Goal: Task Accomplishment & Management: Use online tool/utility

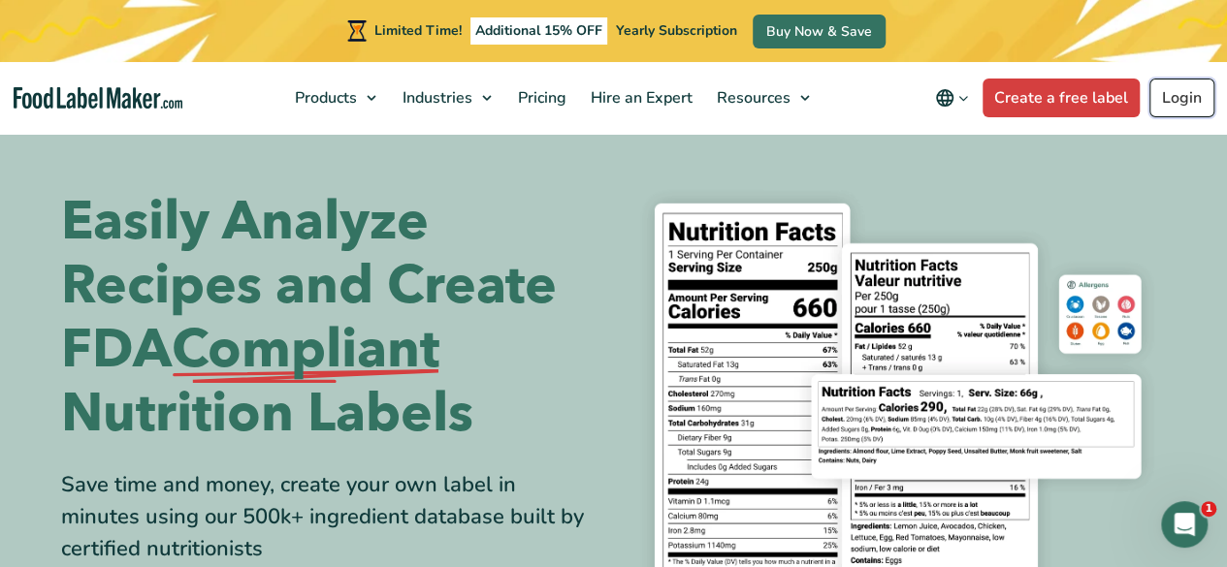
click at [1187, 96] on link "Login" at bounding box center [1181, 98] width 65 height 39
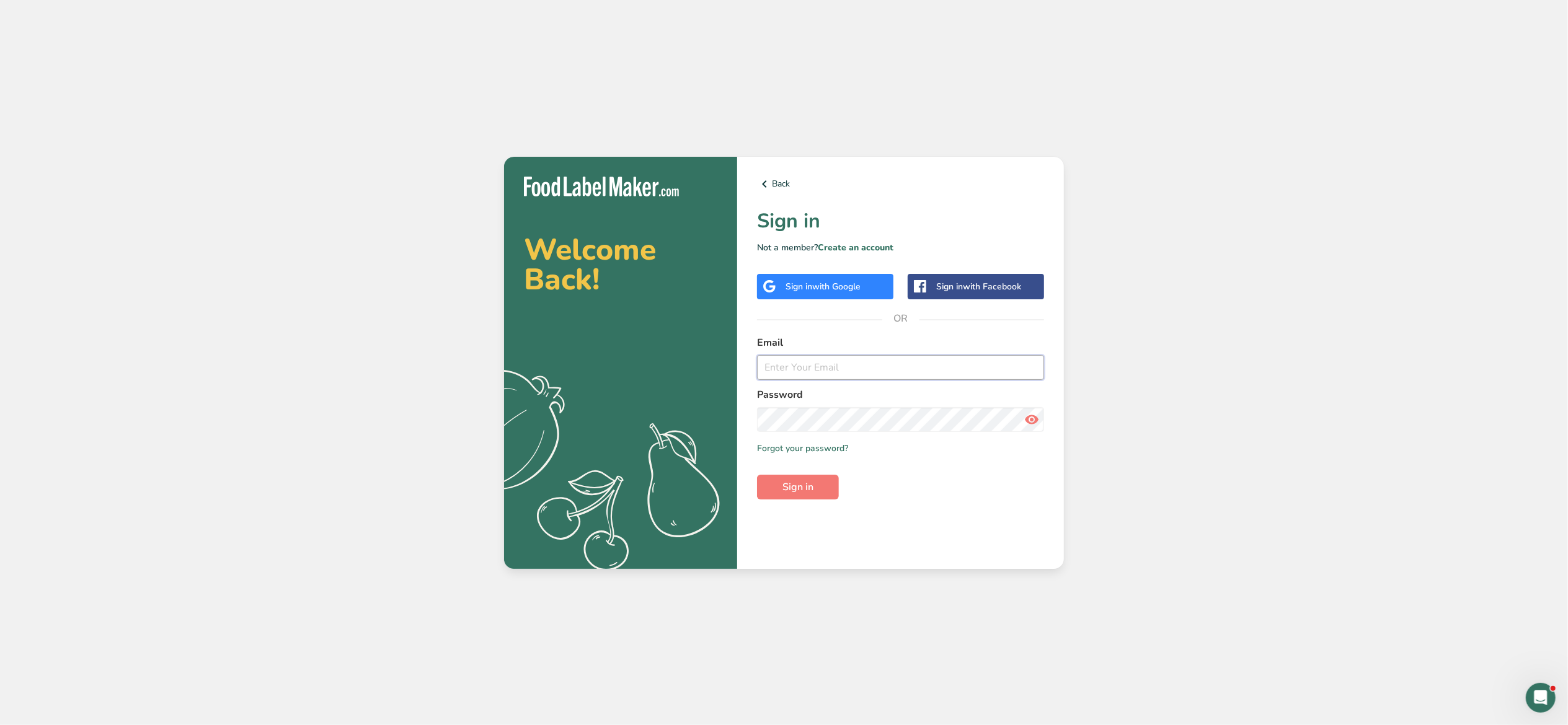
click at [844, 361] on input "email" at bounding box center [900, 368] width 287 height 25
type input "[EMAIL_ADDRESS][DOMAIN_NAME]"
click at [757, 475] on button "Sign in" at bounding box center [798, 487] width 82 height 25
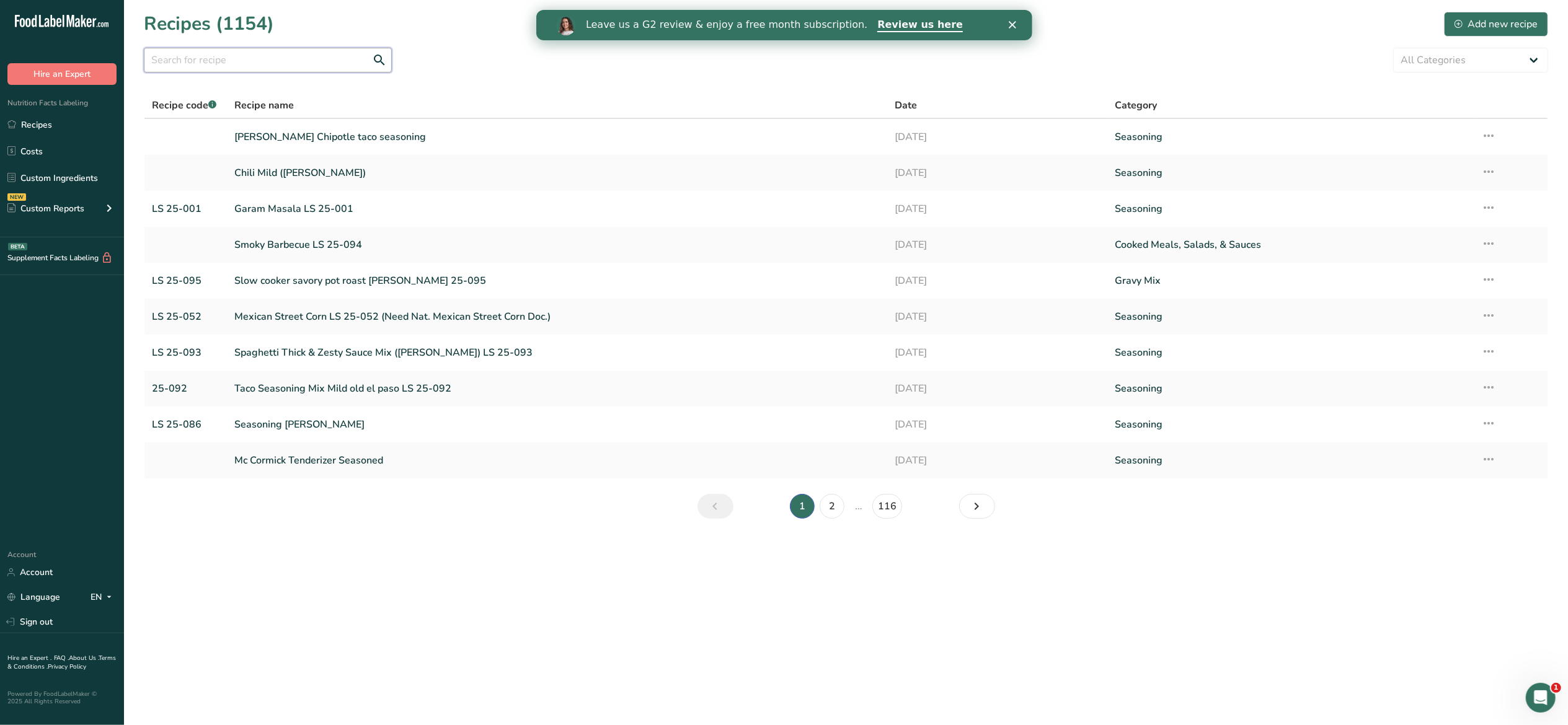
click at [224, 56] on input "text" at bounding box center [268, 60] width 248 height 25
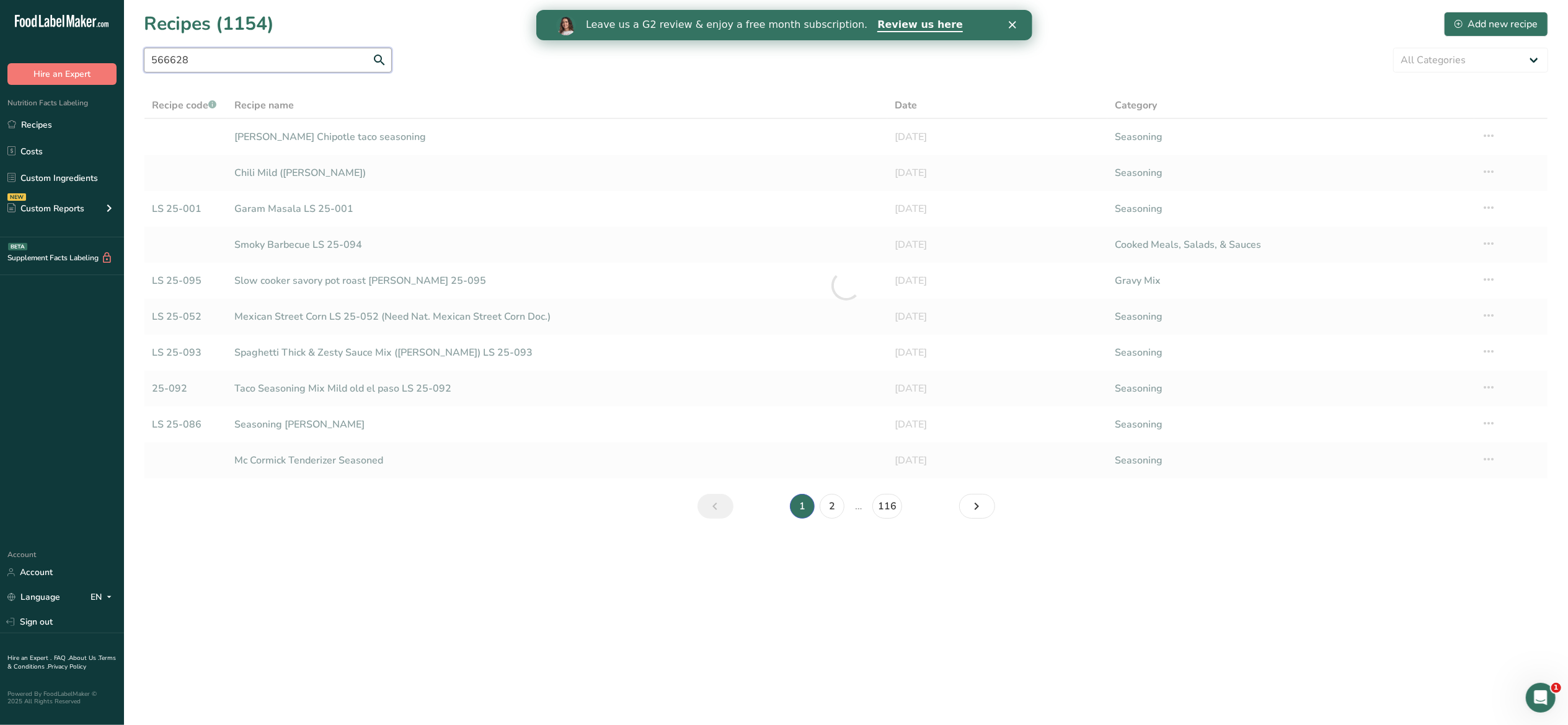
type input "566628"
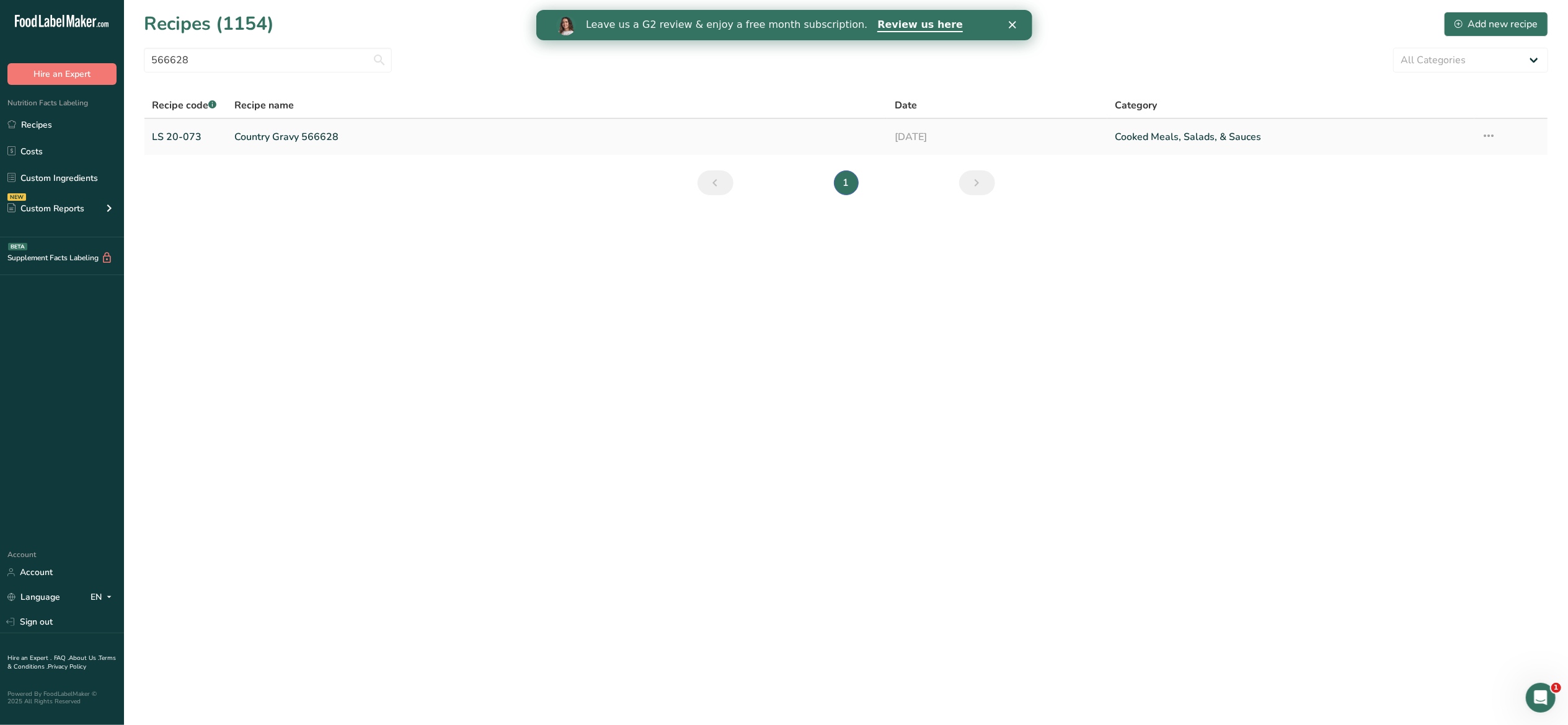
click at [255, 134] on link "Country Gravy 566628" at bounding box center [557, 137] width 645 height 26
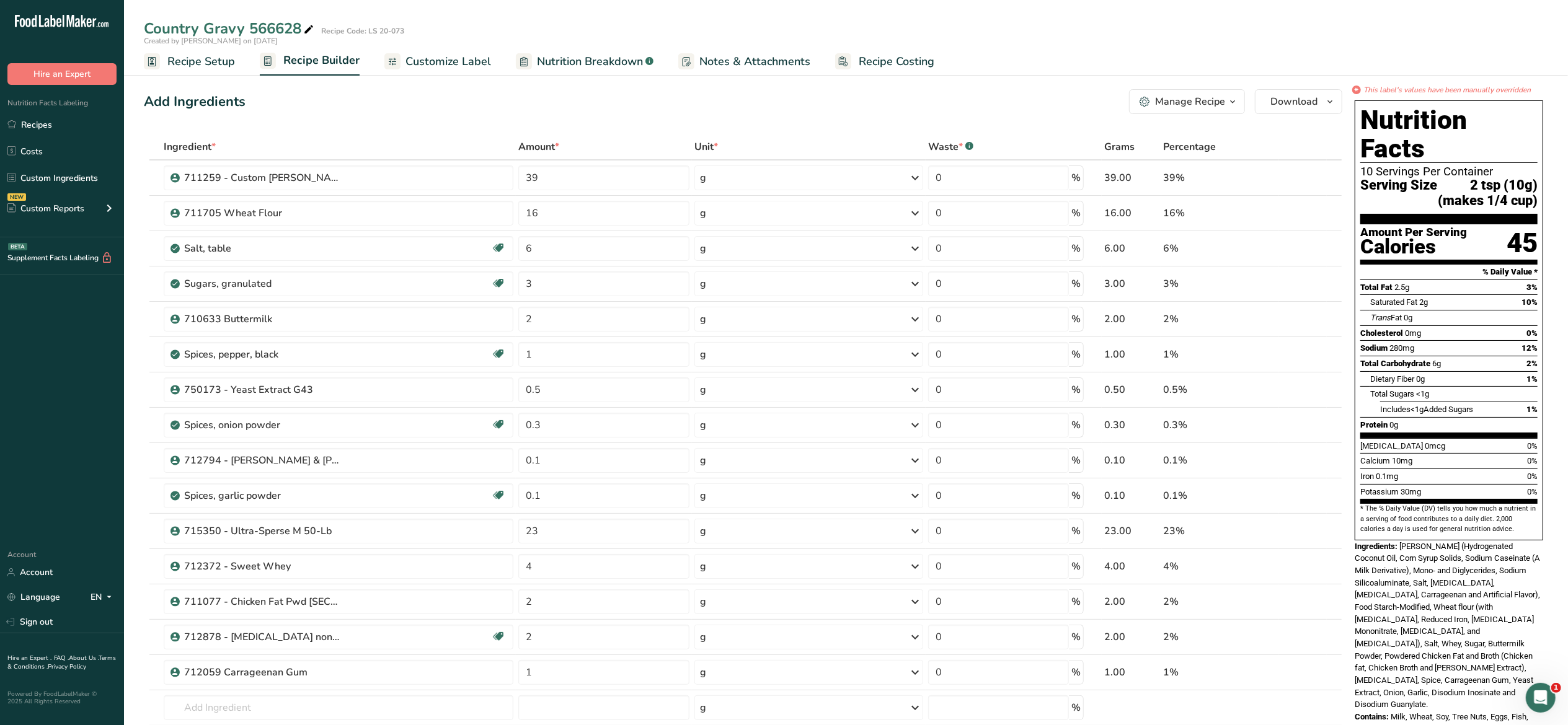
click at [311, 26] on icon at bounding box center [308, 29] width 11 height 17
click at [418, 31] on input "Country Gravy 566628 using 715011 (A)" at bounding box center [802, 28] width 1316 height 22
type input "Country Gravy 566628 using 715011 (Cold 1)"
click at [423, 120] on div "Add Ingredients Manage Recipe Delete Recipe Duplicate Recipe Scale Recipe Save …" at bounding box center [747, 663] width 1206 height 1158
click at [1235, 104] on icon "button" at bounding box center [1233, 102] width 10 height 15
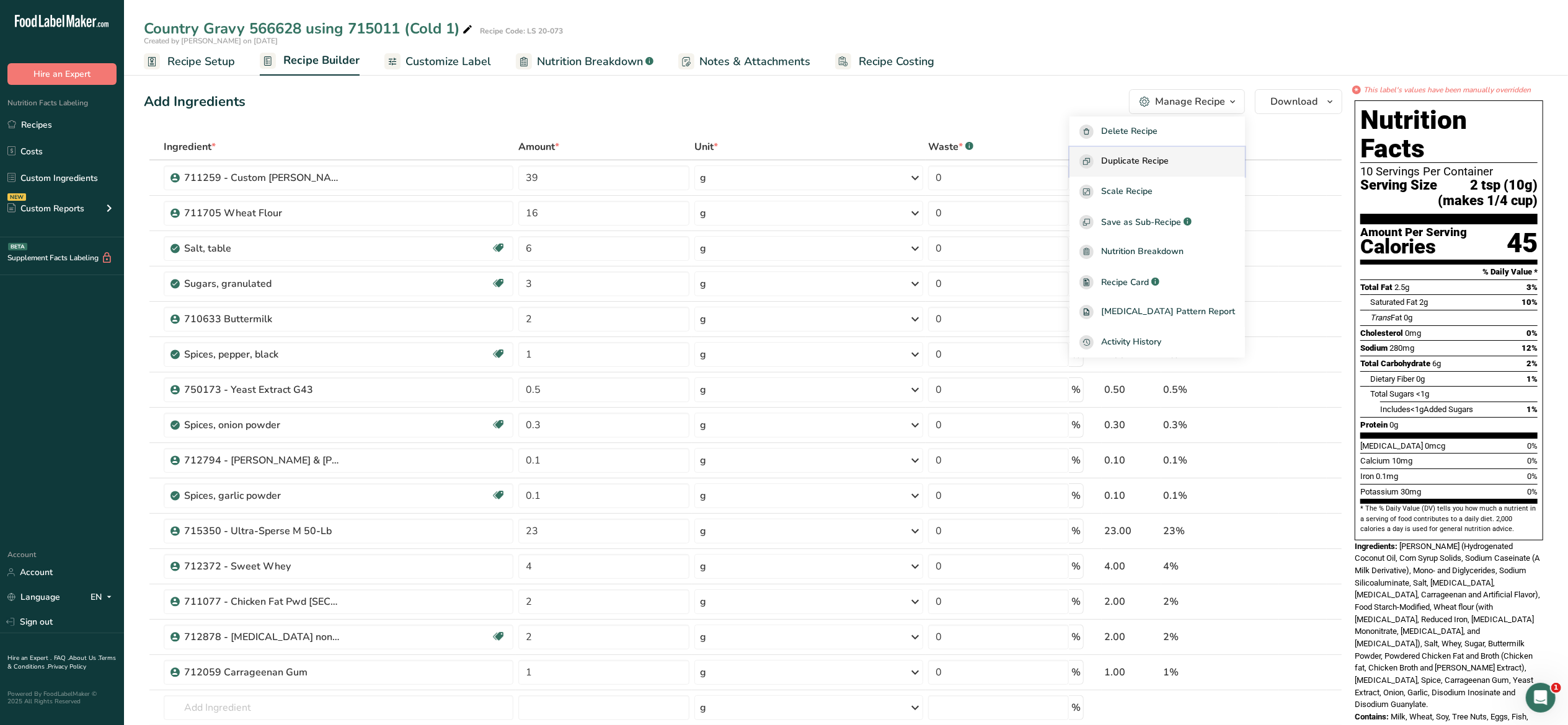
click at [1211, 158] on div "Duplicate Recipe" at bounding box center [1157, 161] width 155 height 14
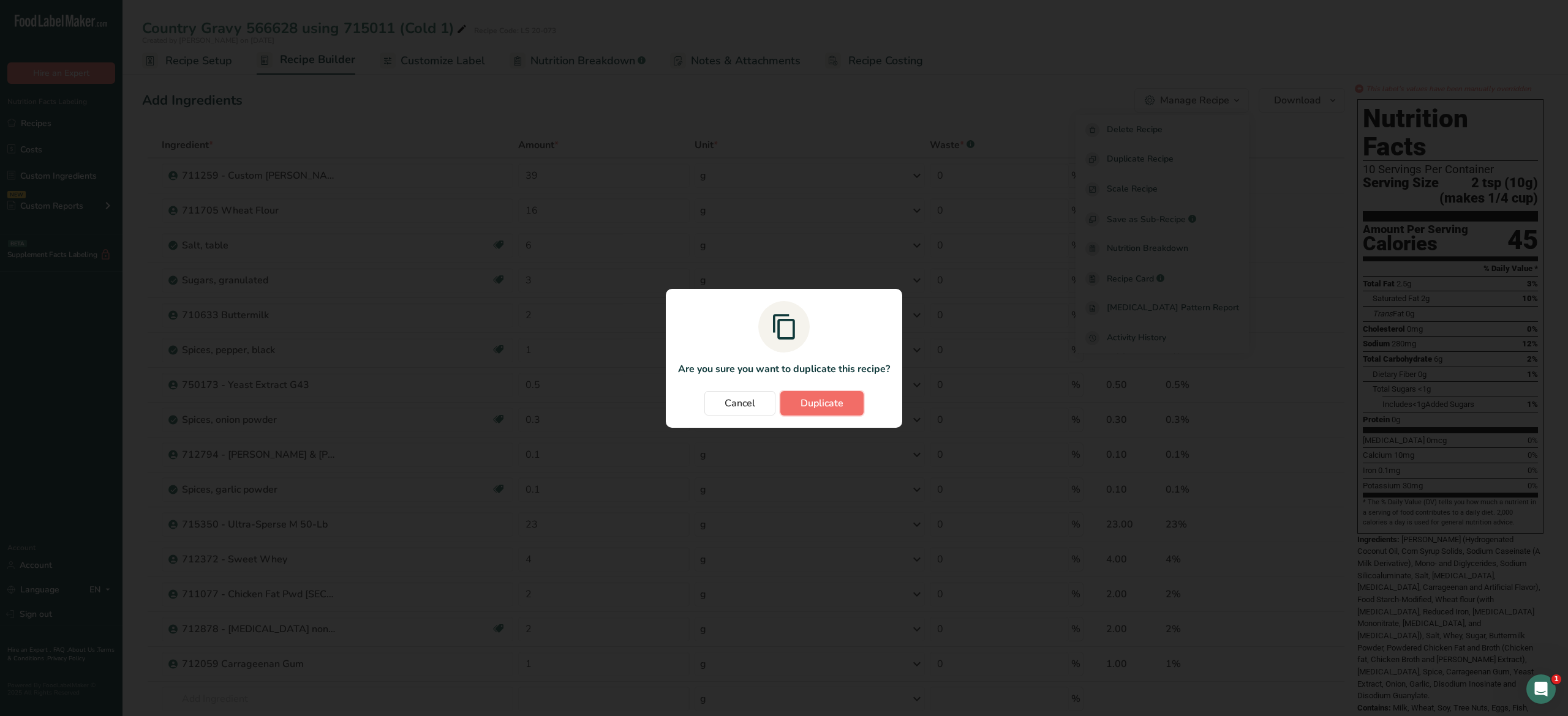
click at [848, 398] on button "Duplicate" at bounding box center [822, 403] width 83 height 25
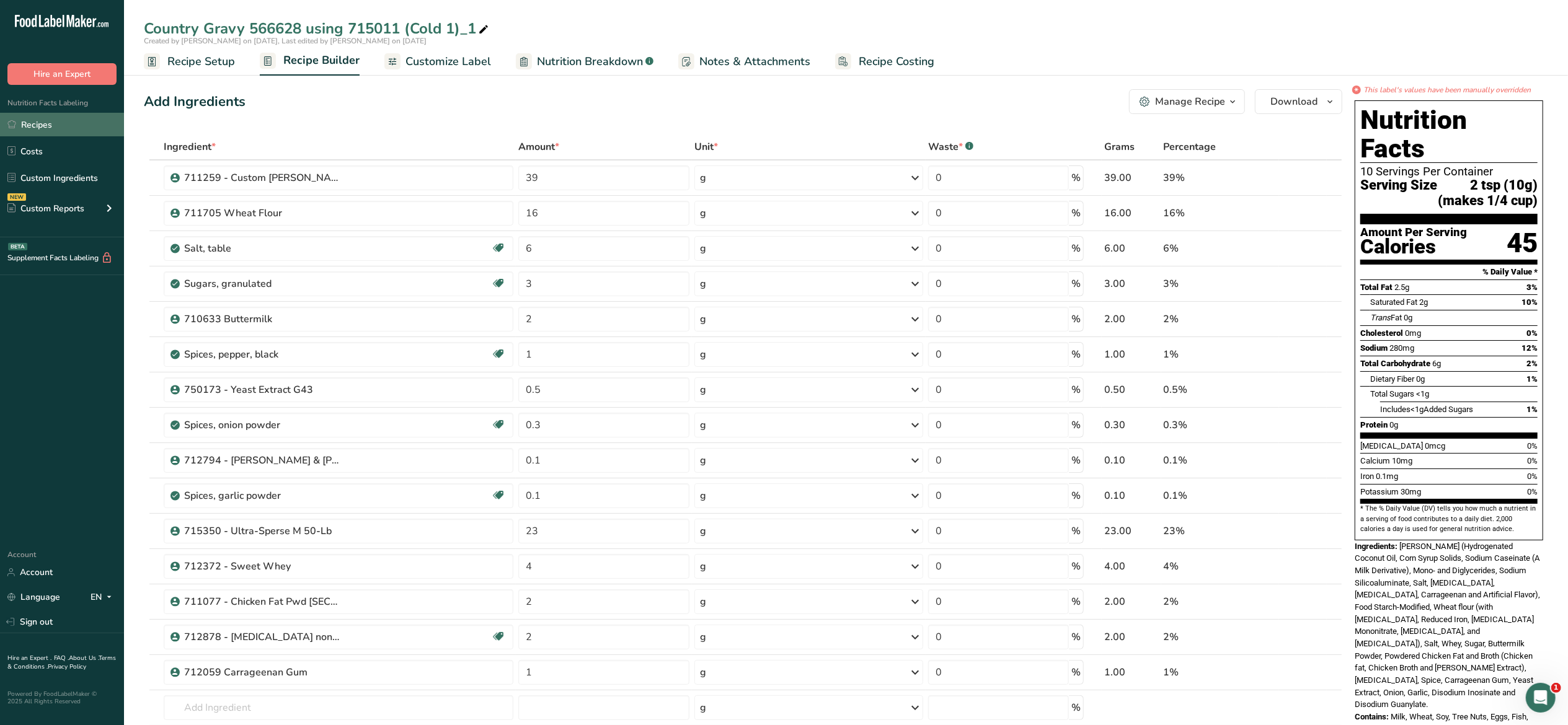
click at [60, 123] on link "Recipes" at bounding box center [62, 124] width 124 height 24
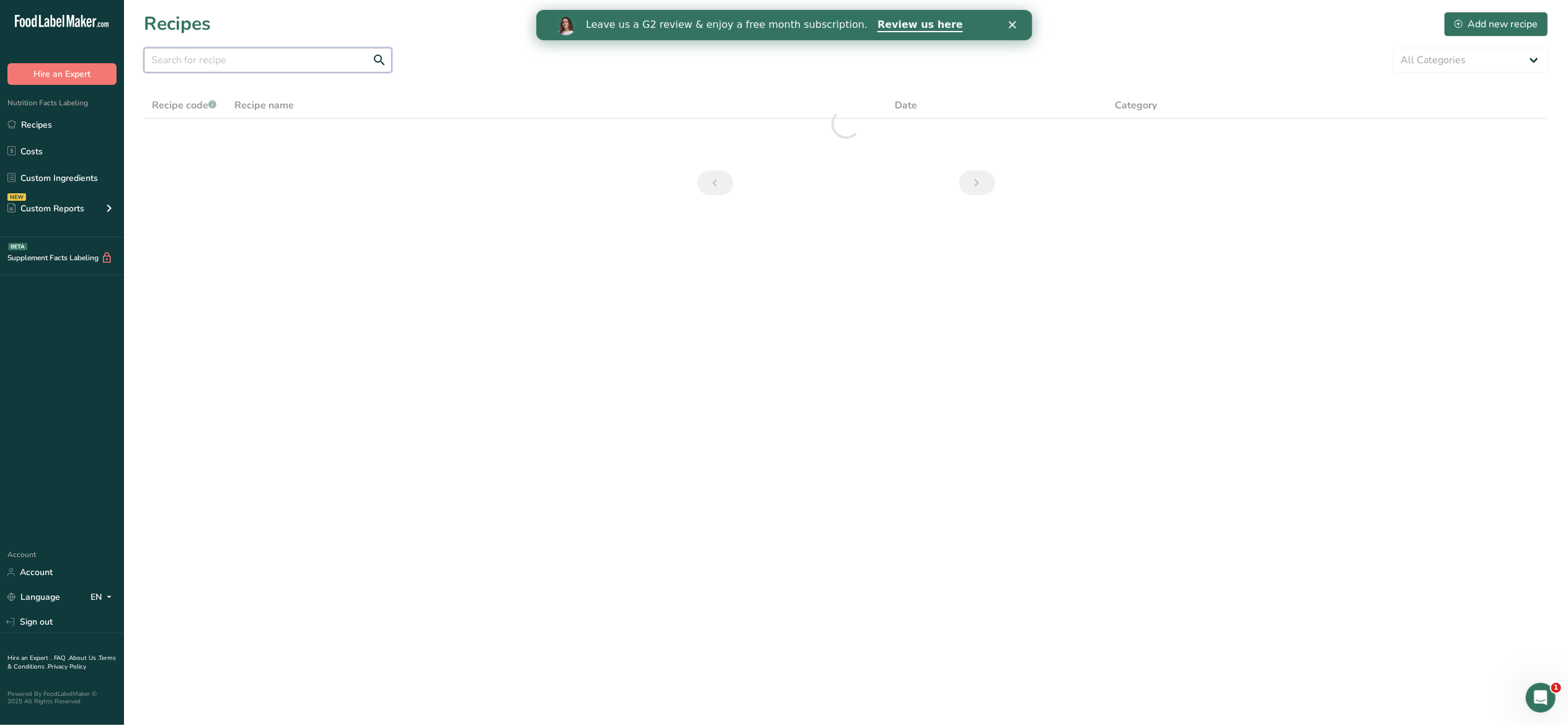
click at [231, 63] on input "text" at bounding box center [268, 60] width 248 height 25
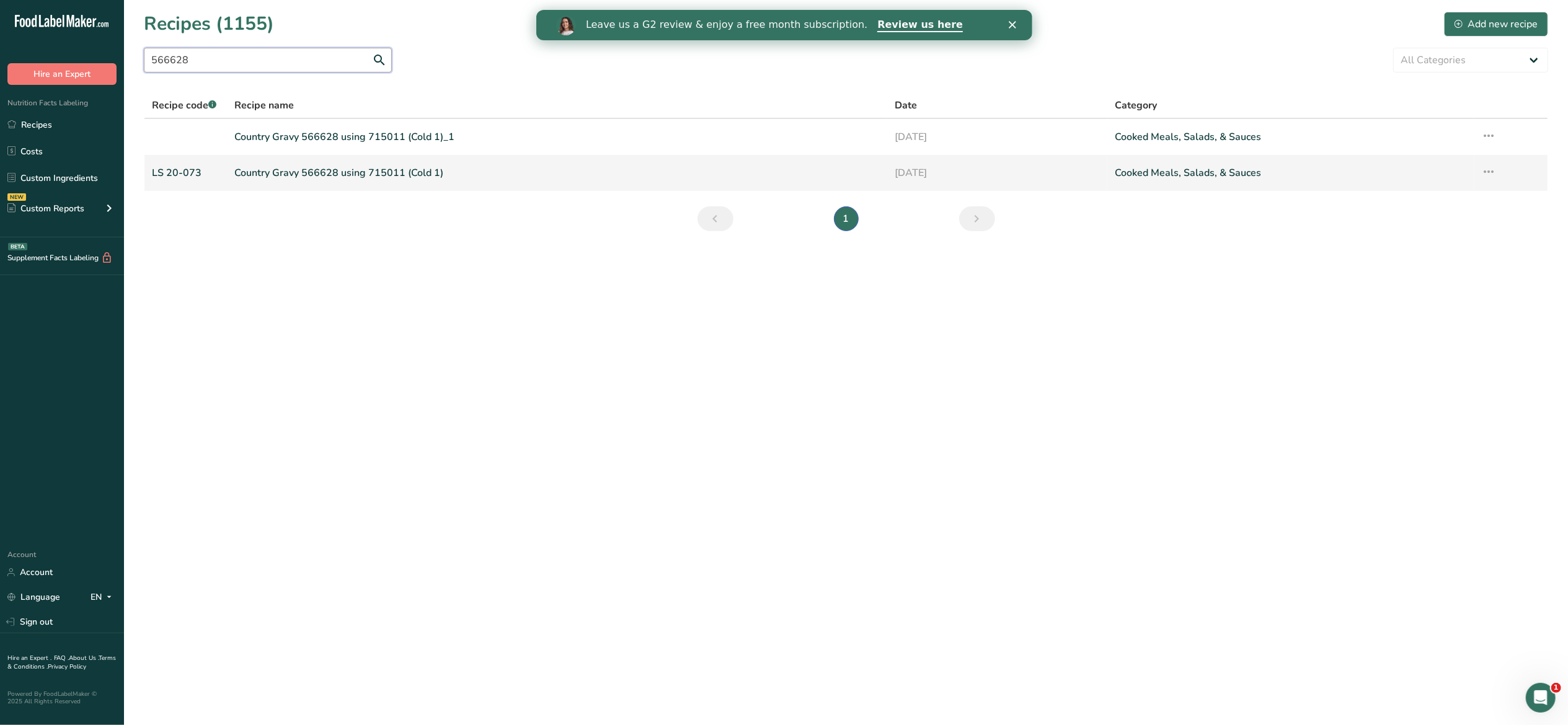
type input "566628"
click at [278, 171] on link "Country Gravy 566628 using 715011 (Cold 1)" at bounding box center [557, 173] width 645 height 26
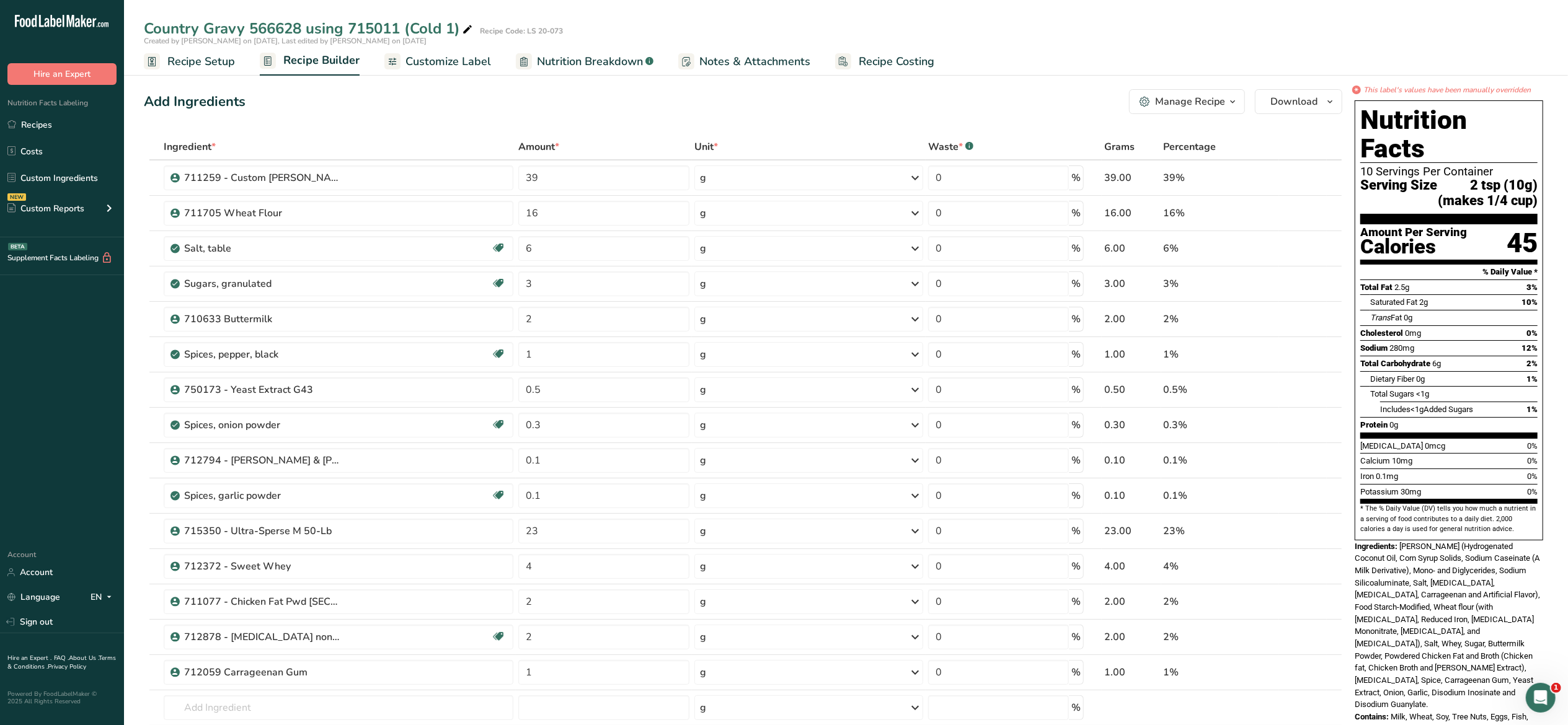
click at [469, 27] on icon at bounding box center [467, 29] width 11 height 17
type input "Country Gravy 566628"
click at [1027, 111] on div "Add Ingredients Manage Recipe Delete Recipe Duplicate Recipe Scale Recipe Save …" at bounding box center [743, 102] width 1198 height 25
click at [45, 124] on link "Recipes" at bounding box center [62, 124] width 124 height 24
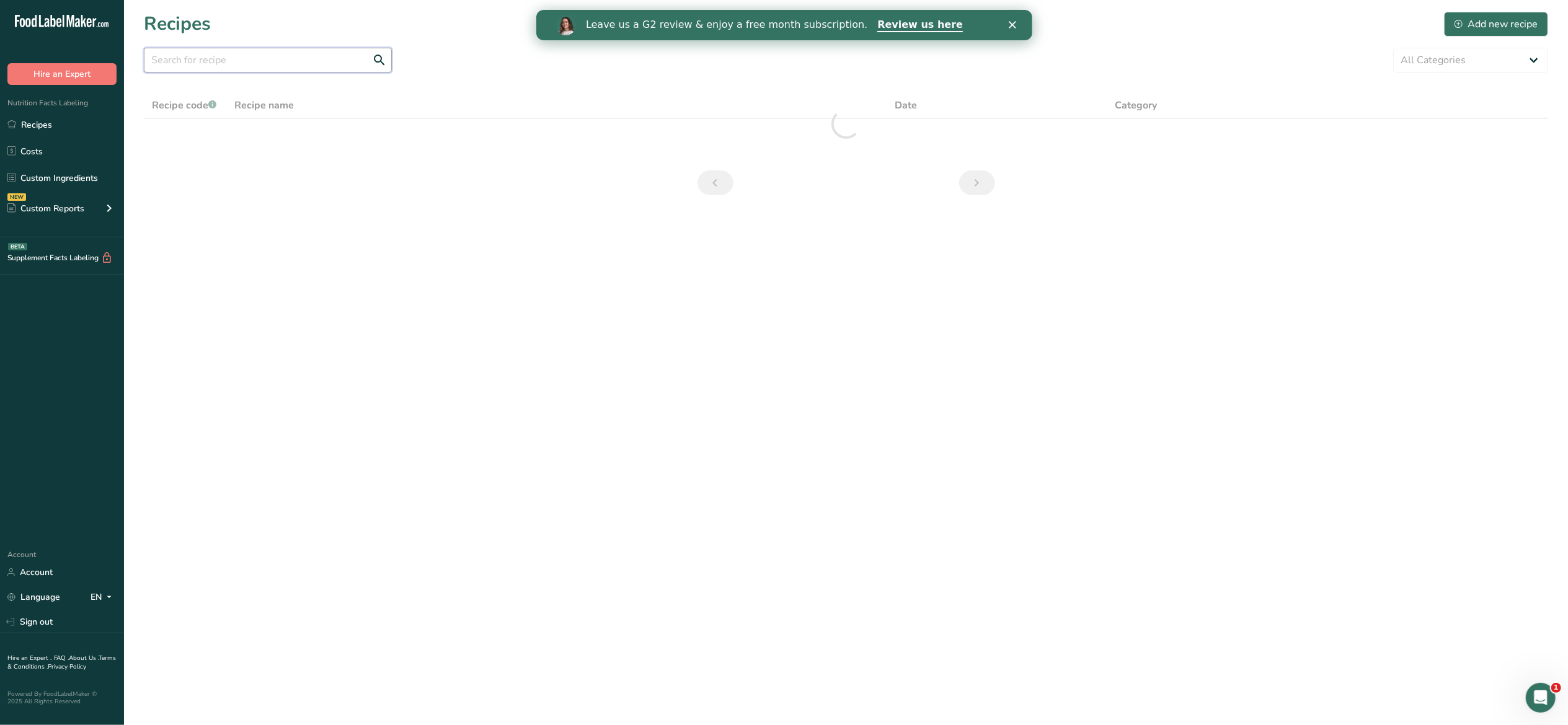
click at [201, 57] on input "text" at bounding box center [268, 60] width 248 height 25
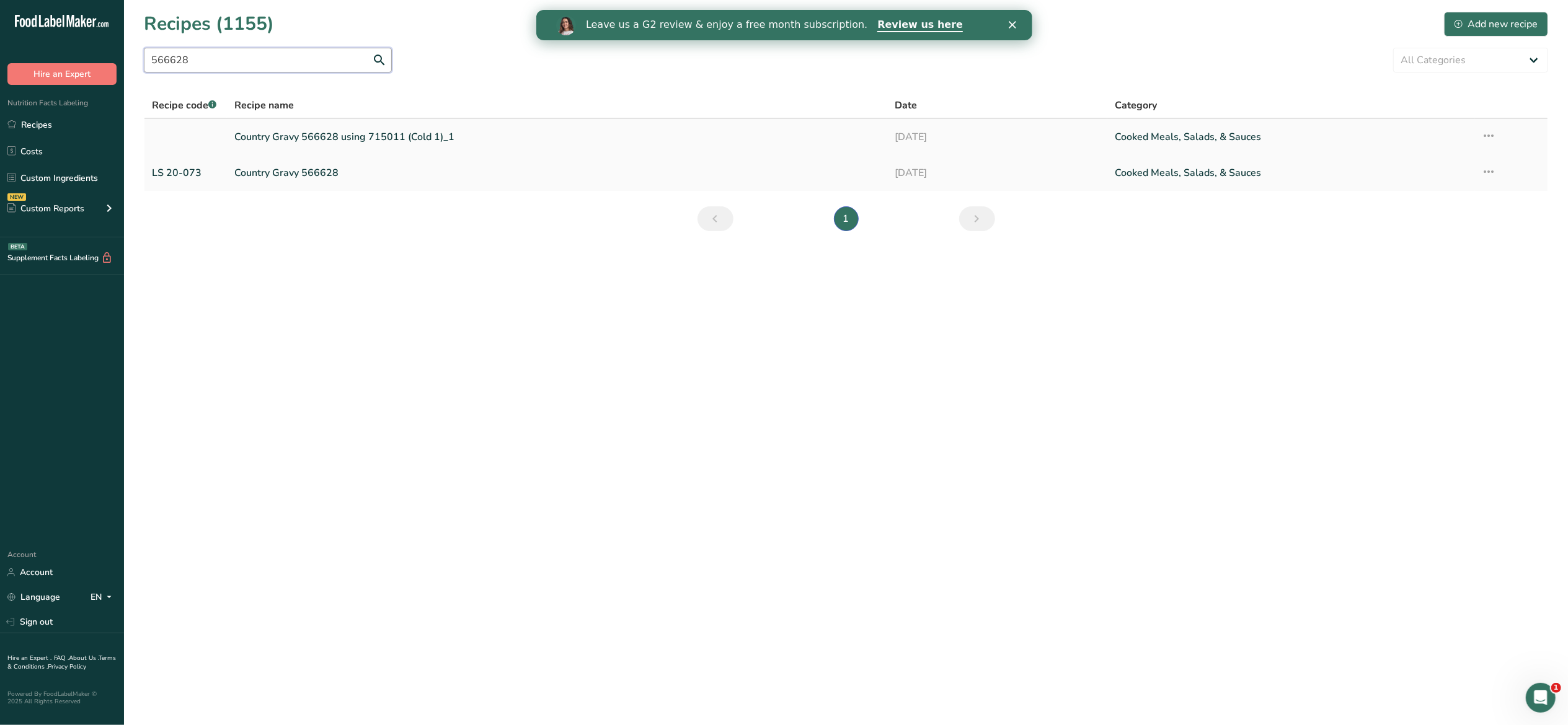
type input "566628"
click at [269, 132] on link "Country Gravy 566628 using 715011 (Cold 1)_1" at bounding box center [557, 137] width 645 height 26
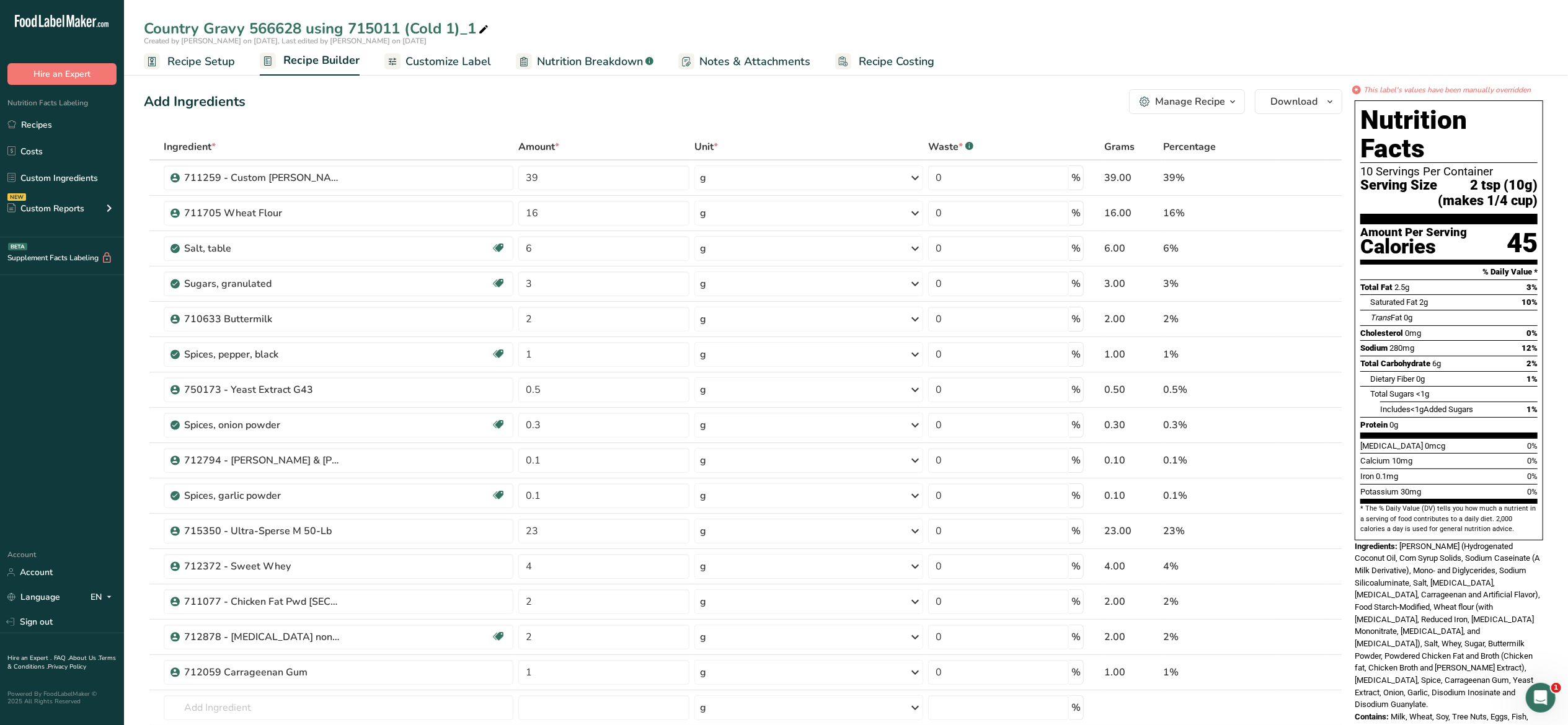
click at [480, 27] on icon at bounding box center [483, 29] width 11 height 17
type input "Country Gravy 566628 using 715011 (Cold 1)"
click at [1315, 180] on span at bounding box center [1310, 178] width 15 height 15
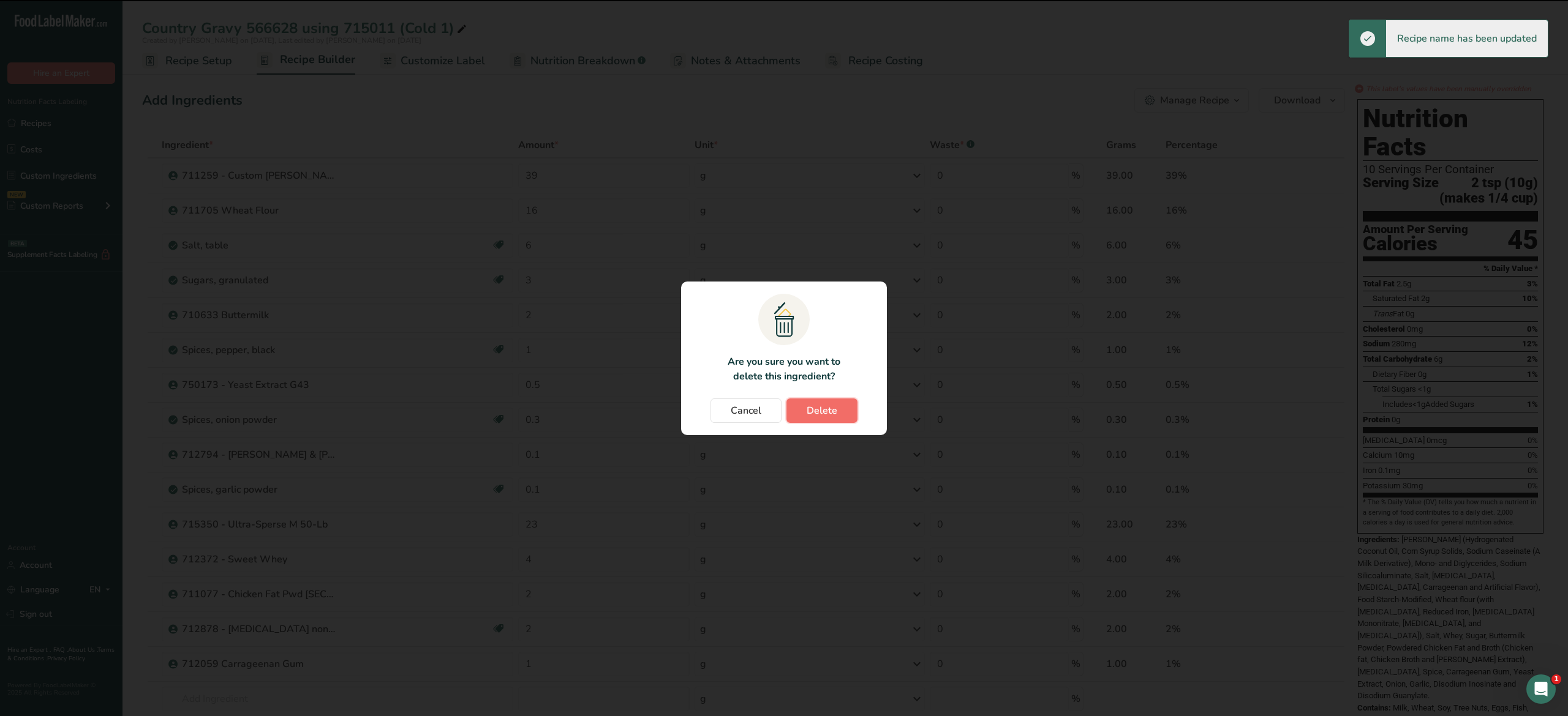
click at [845, 409] on button "Delete" at bounding box center [822, 410] width 71 height 25
type input "16"
type input "6"
type input "3"
type input "2"
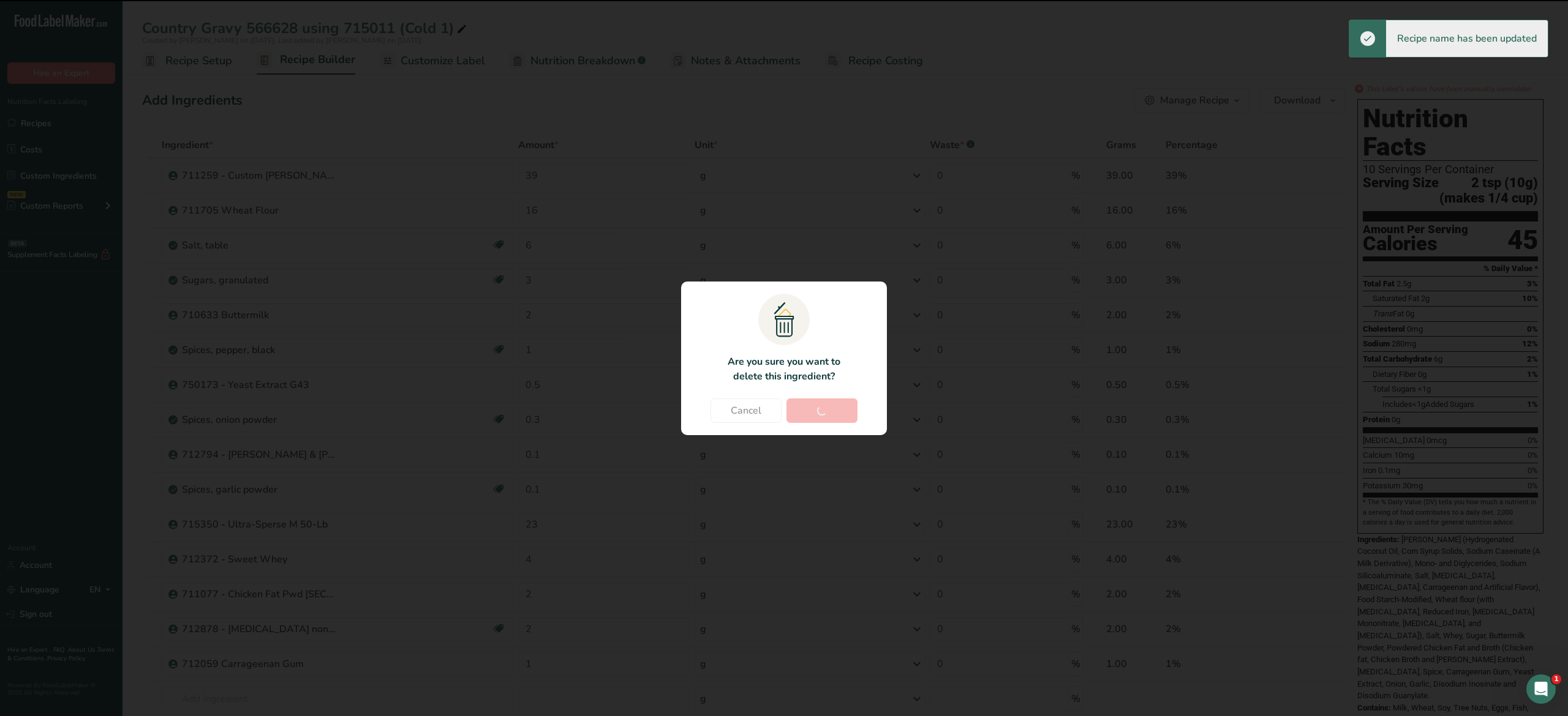
type input "1"
type input "0.5"
type input "0.3"
type input "0.1"
type input "23"
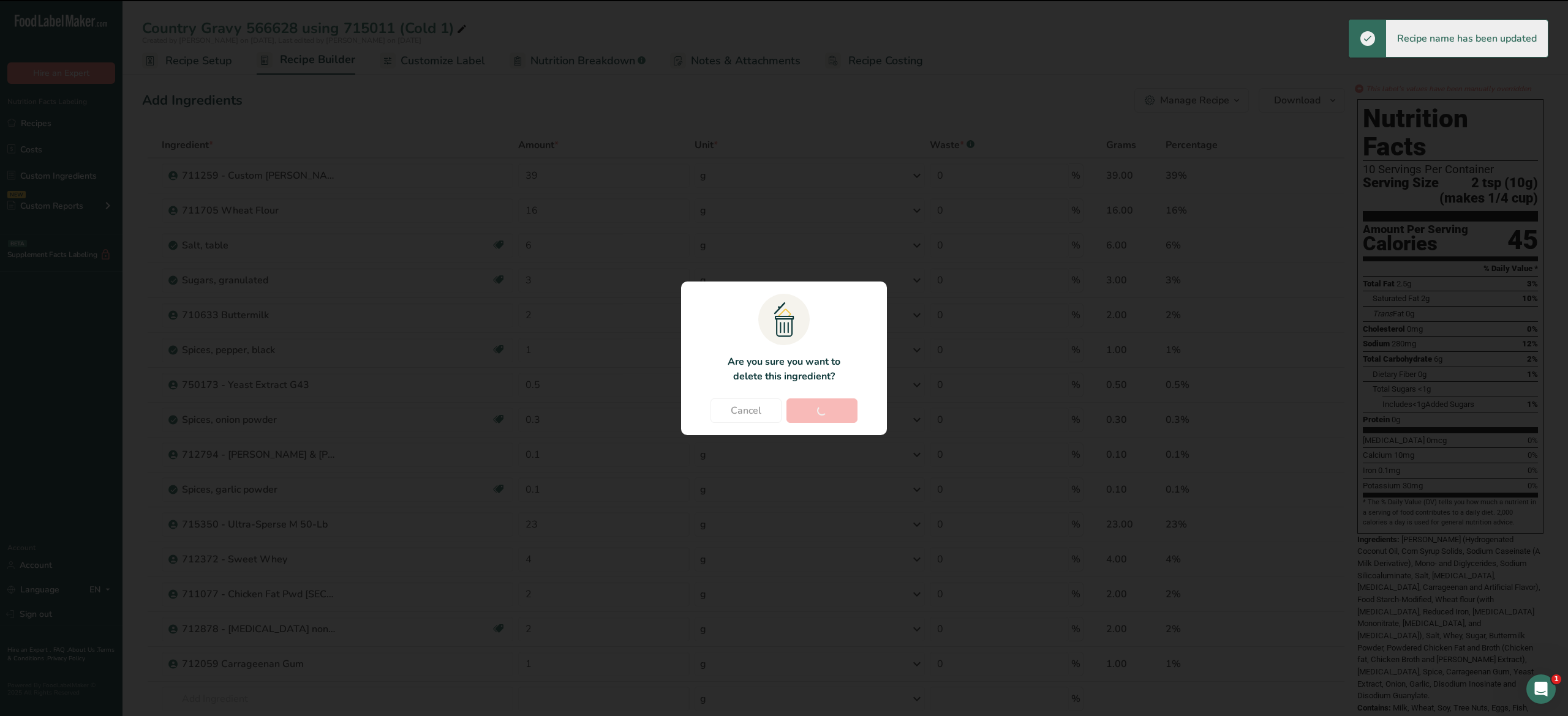
type input "4"
type input "2"
type input "1"
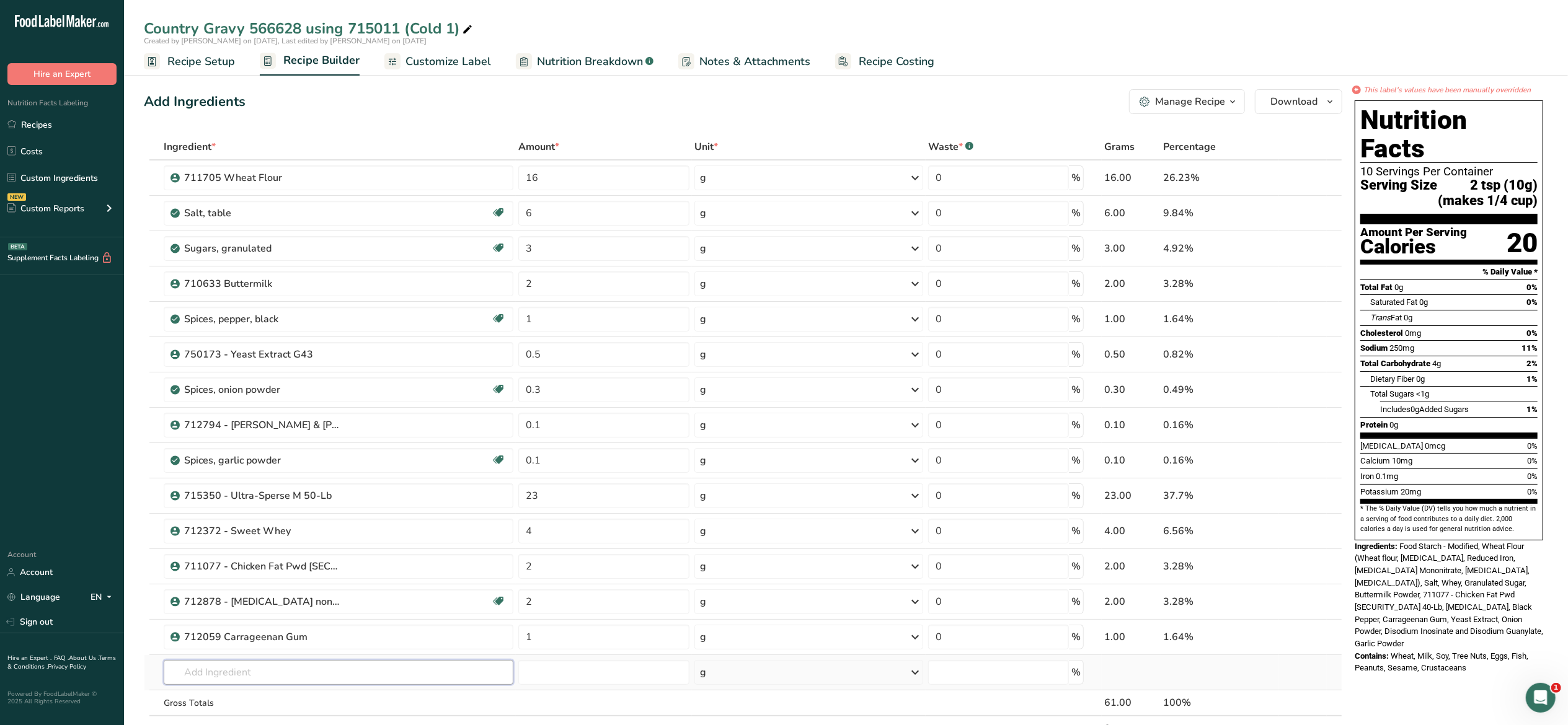
click at [438, 671] on input "text" at bounding box center [338, 673] width 350 height 25
type input "715011"
click at [363, 632] on p "715011 715011 - POLARTEX IN 12643 PREGL STRCH 50LBBG NGM" at bounding box center [315, 629] width 284 height 13
type input "715011 - POLARTEX IN 12643 PREGL STRCH 50LBBG NGM"
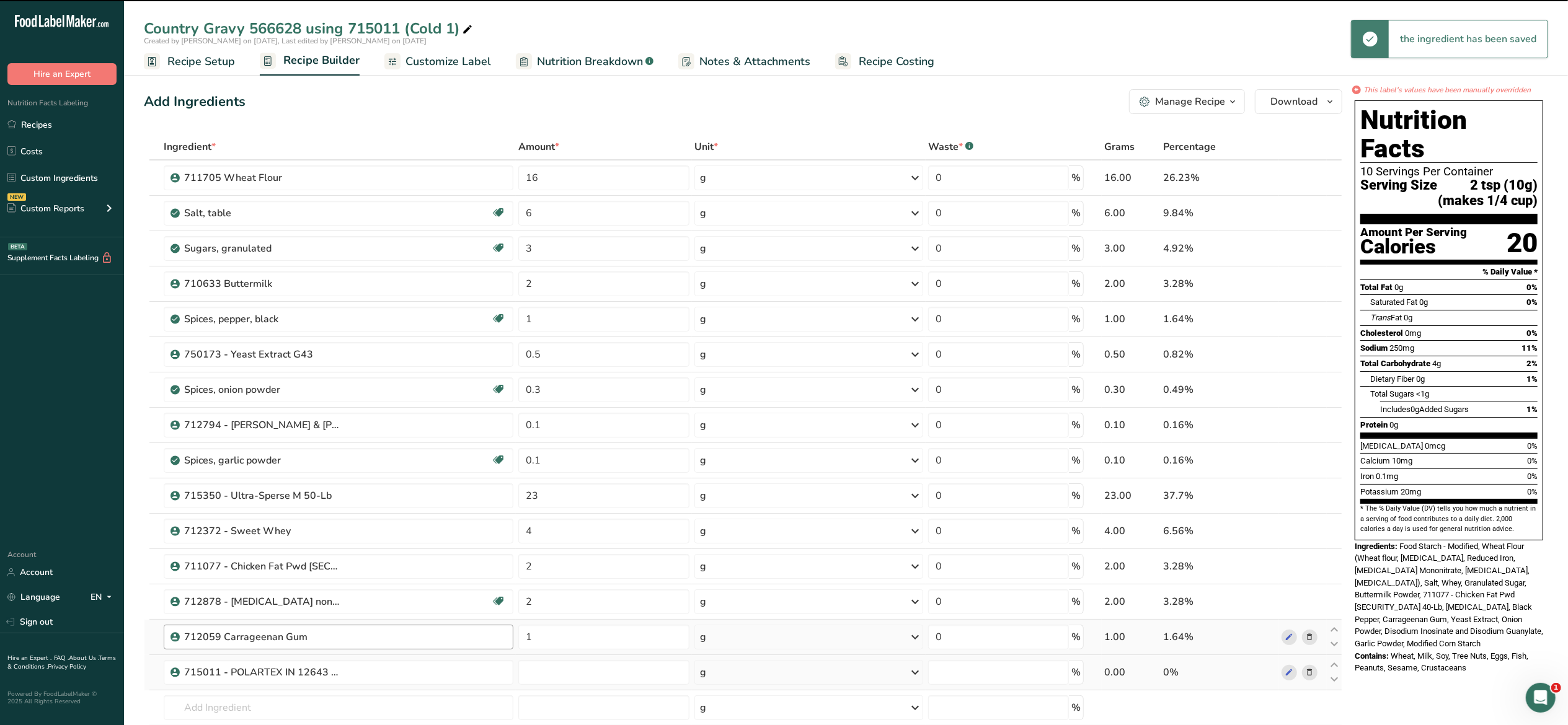
type input "0"
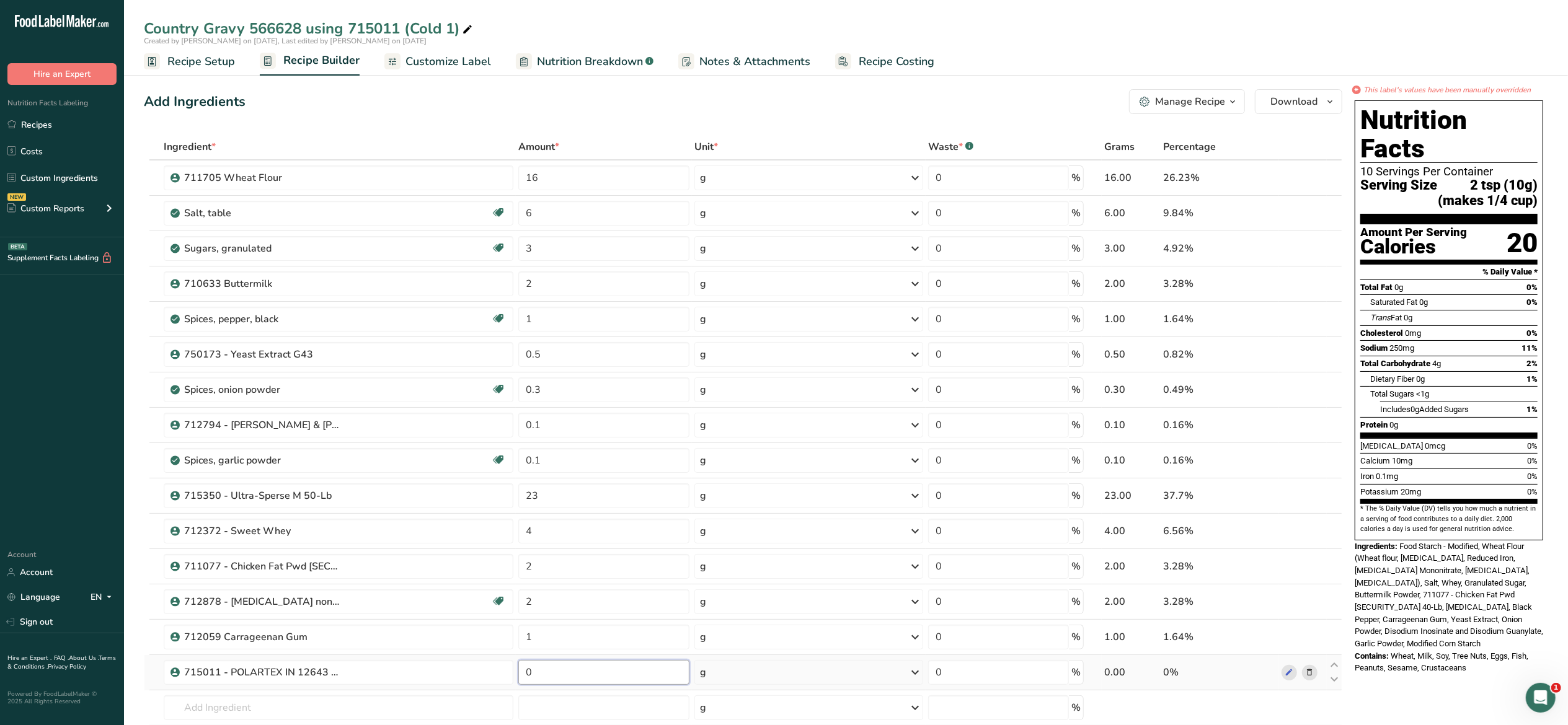
click at [549, 682] on input "0" at bounding box center [604, 673] width 171 height 25
type input "23"
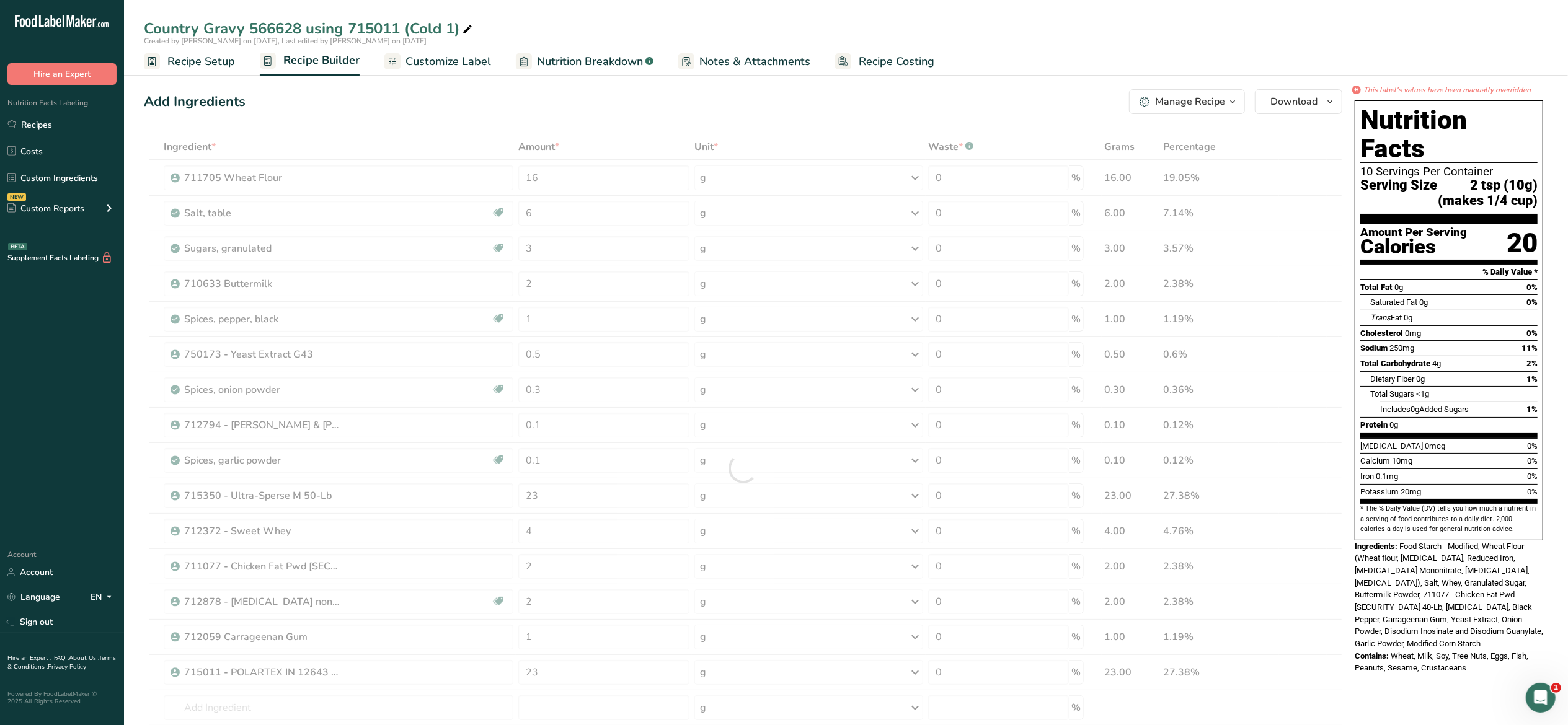
click at [1450, 684] on div "* This label's values have been manually overridden Nutrition Facts 10 Servings…" at bounding box center [1449, 663] width 198 height 1158
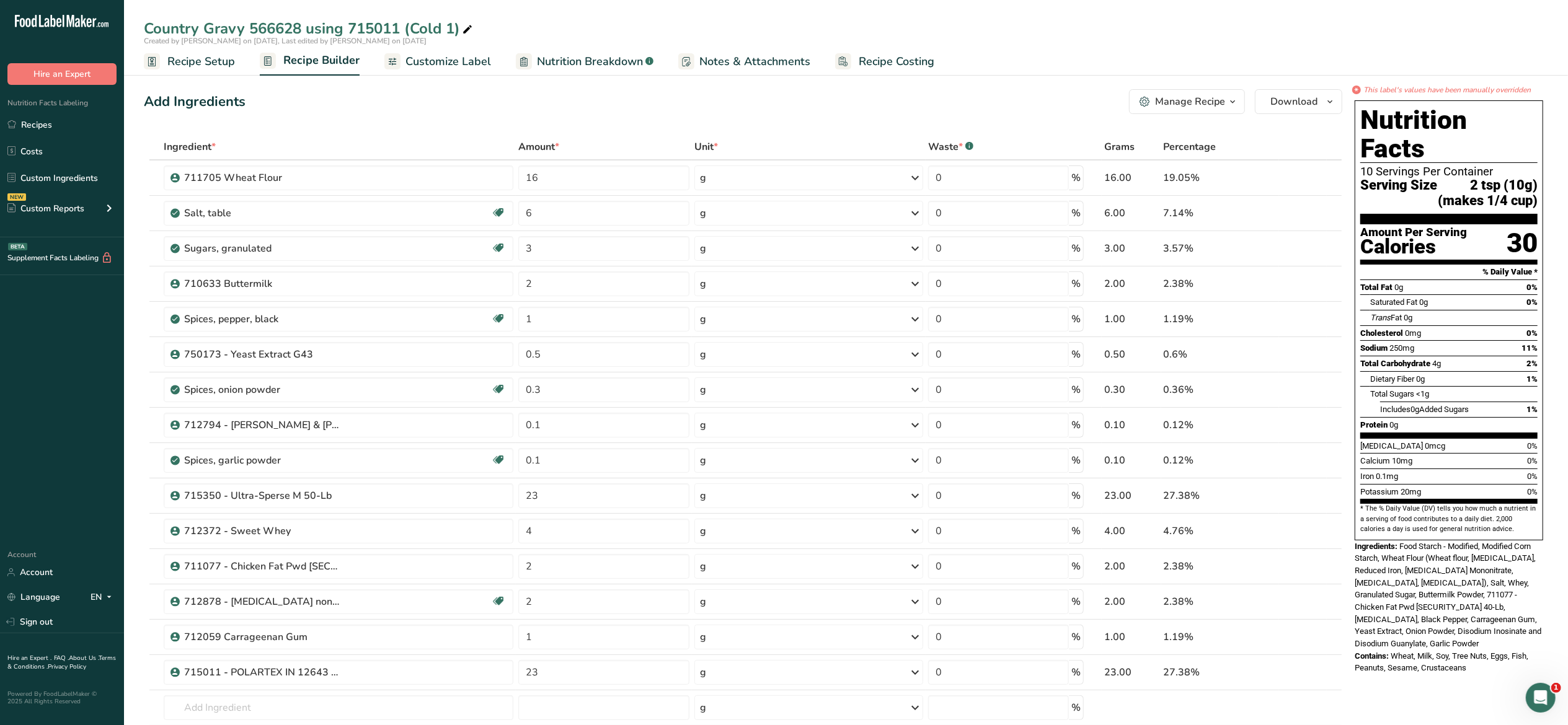
click at [1376, 693] on div "* This label's values have been manually overridden Nutrition Facts 10 Servings…" at bounding box center [1449, 663] width 198 height 1158
click at [248, 717] on input "text" at bounding box center [338, 708] width 350 height 25
type input "6"
type input "711529"
click at [285, 649] on p "711259 - Custom [PERSON_NAME] 50215" at bounding box center [262, 644] width 178 height 13
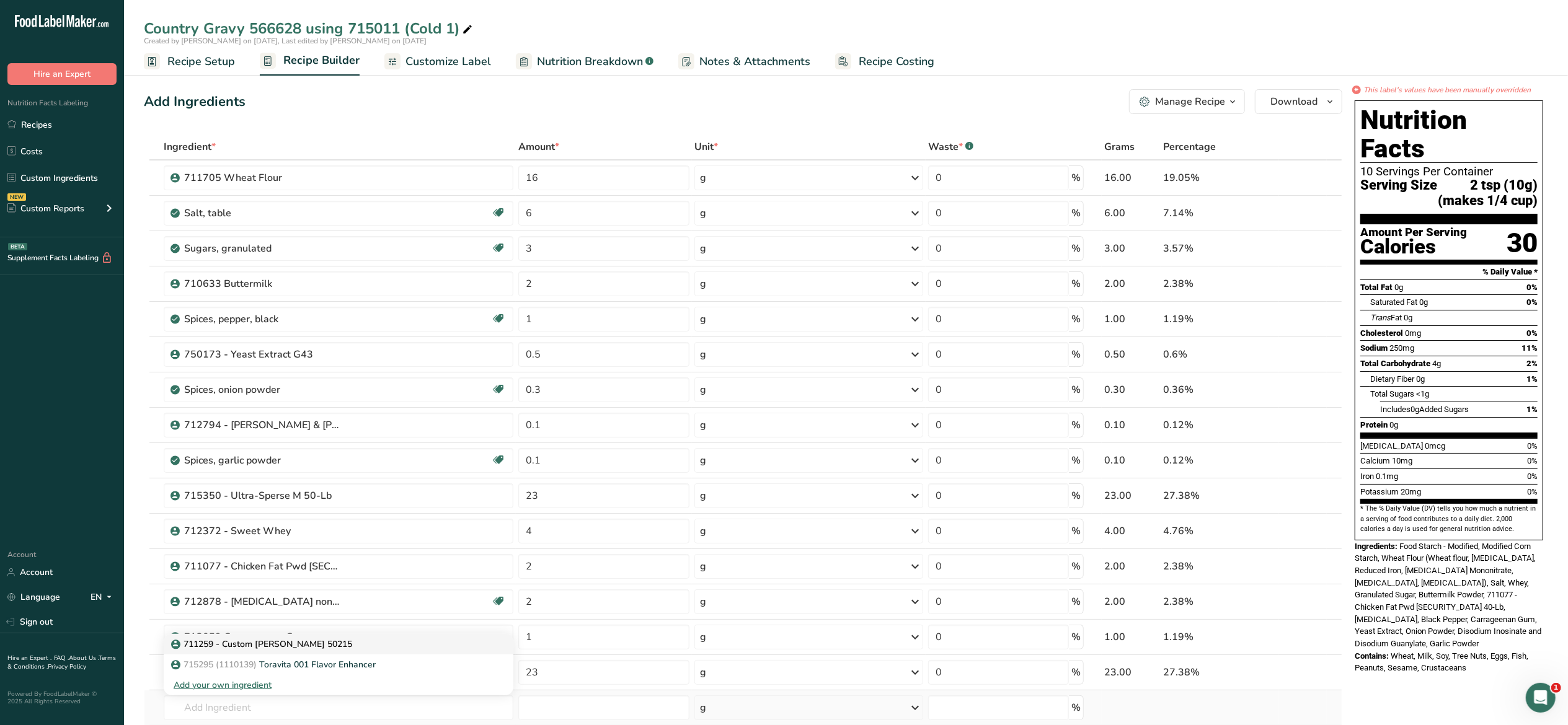
type input "711259 - Custom [PERSON_NAME] 50215"
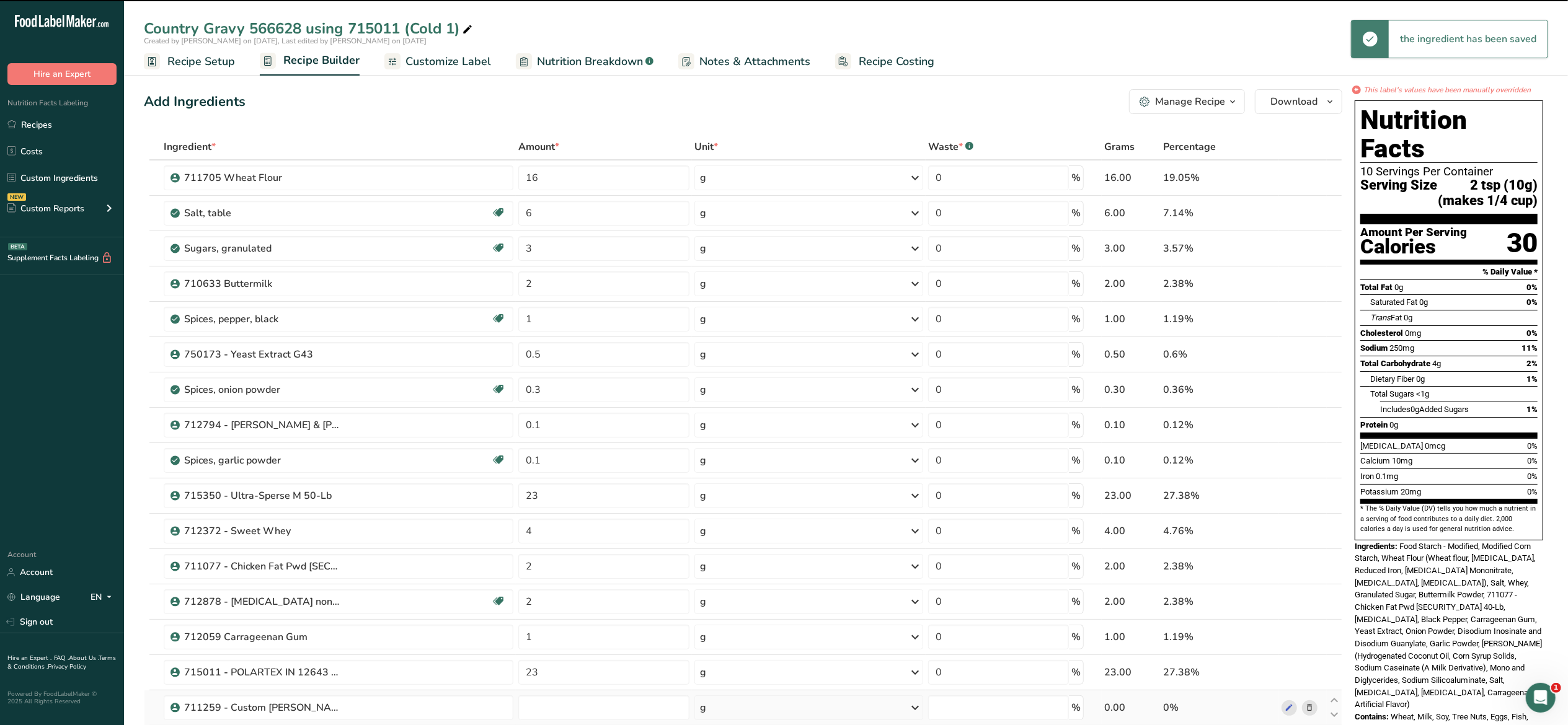
type input "0"
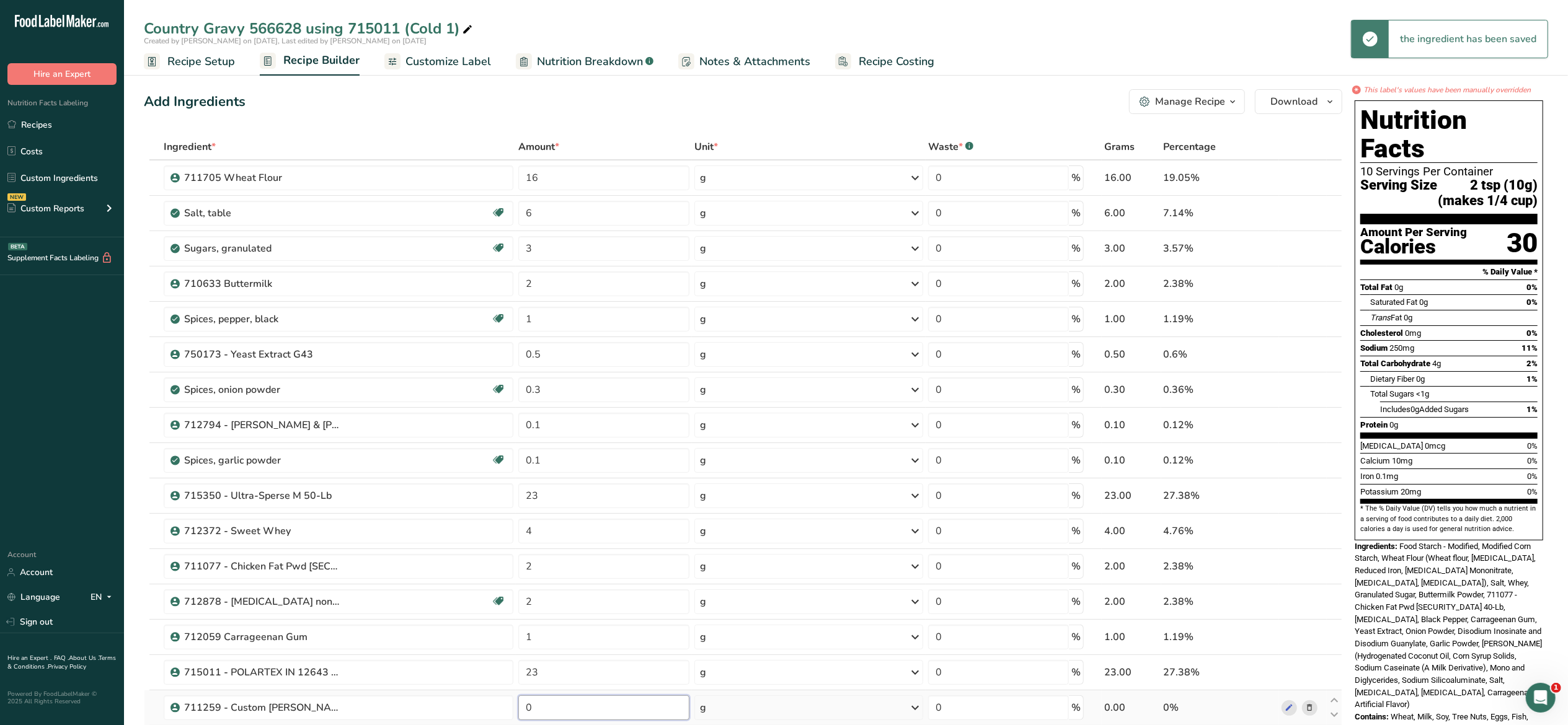
click at [541, 712] on input "0" at bounding box center [604, 708] width 171 height 25
type input "39"
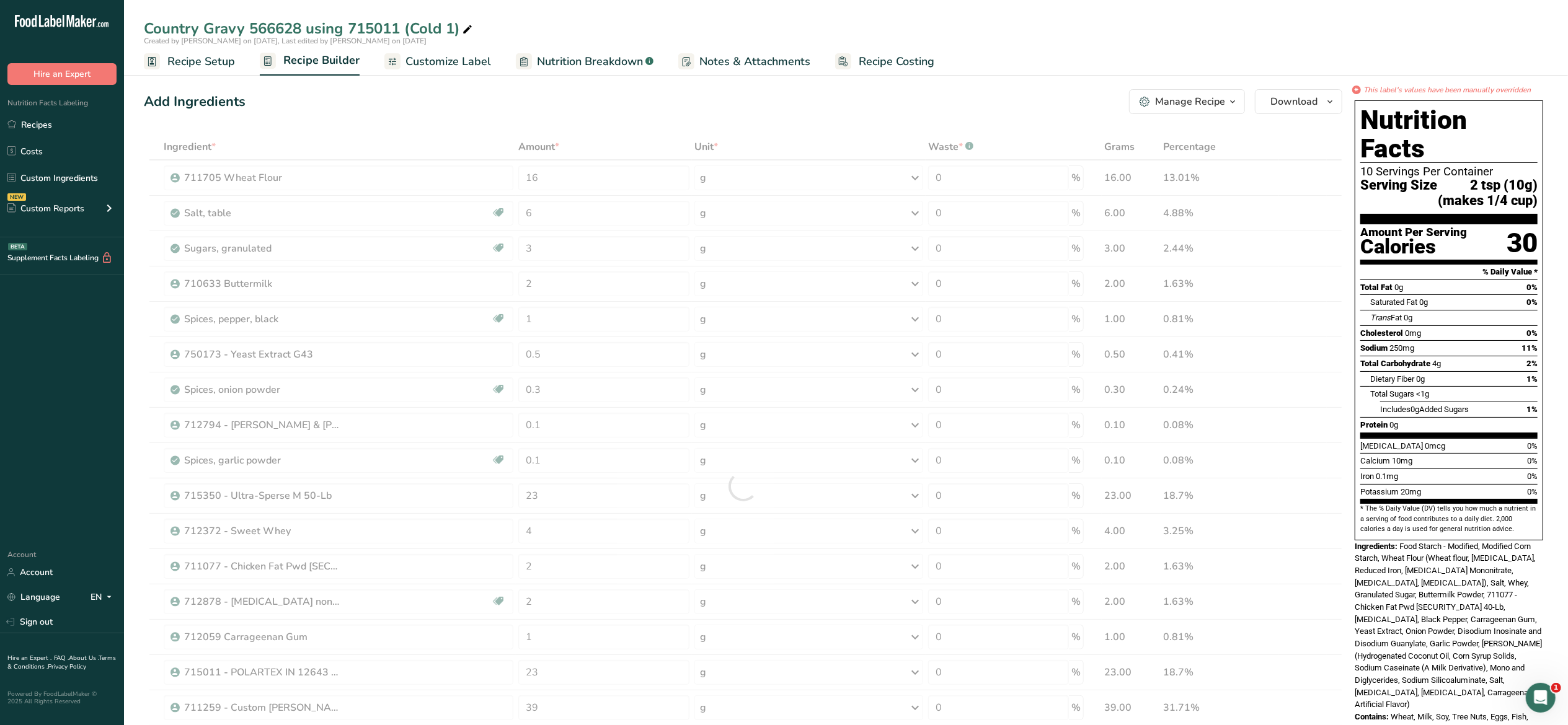
click at [836, 109] on div "Add Ingredients Manage Recipe Delete Recipe Duplicate Recipe Scale Recipe Save …" at bounding box center [743, 102] width 1198 height 25
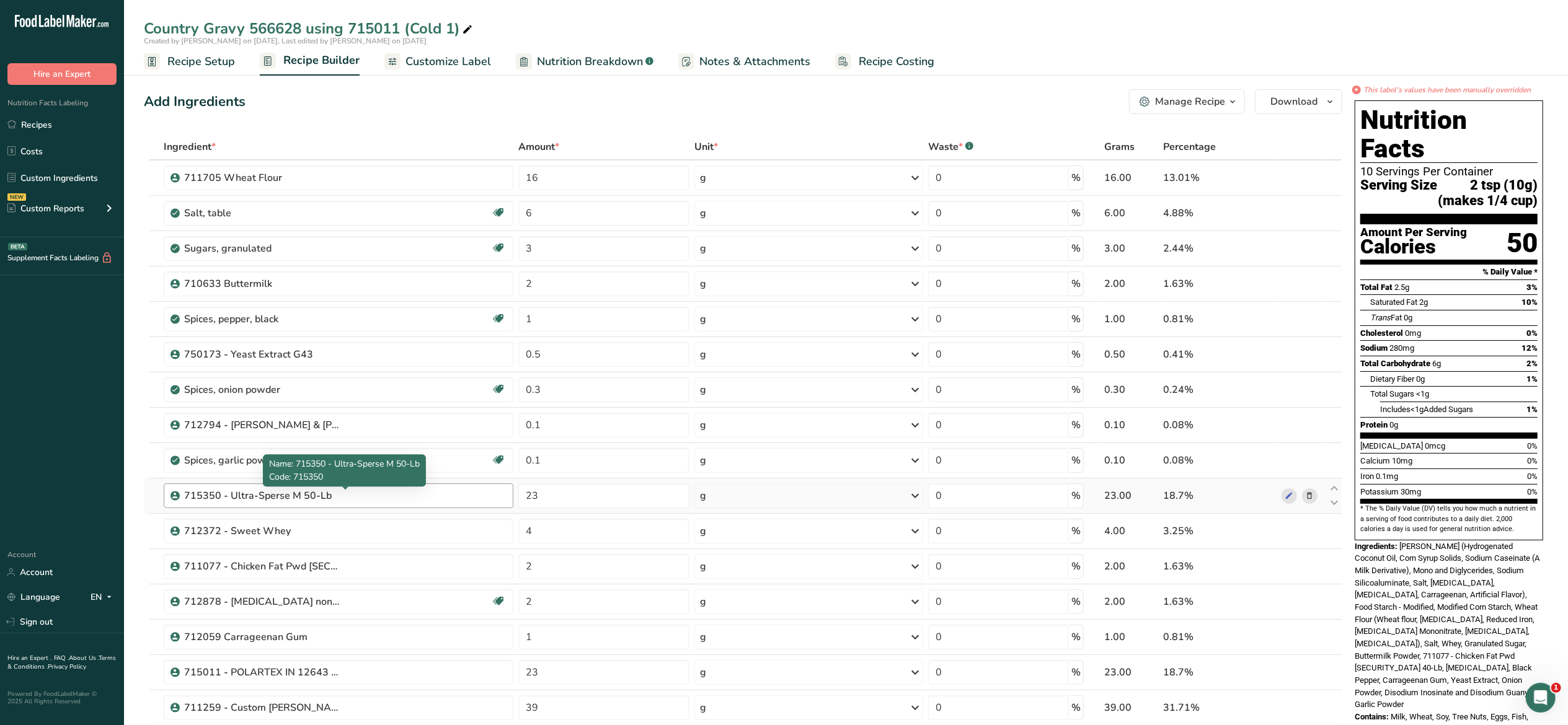
click at [280, 500] on div "715350 - Ultra-Sperse M 50-Lb" at bounding box center [262, 495] width 155 height 15
click at [1311, 497] on icon at bounding box center [1310, 496] width 9 height 13
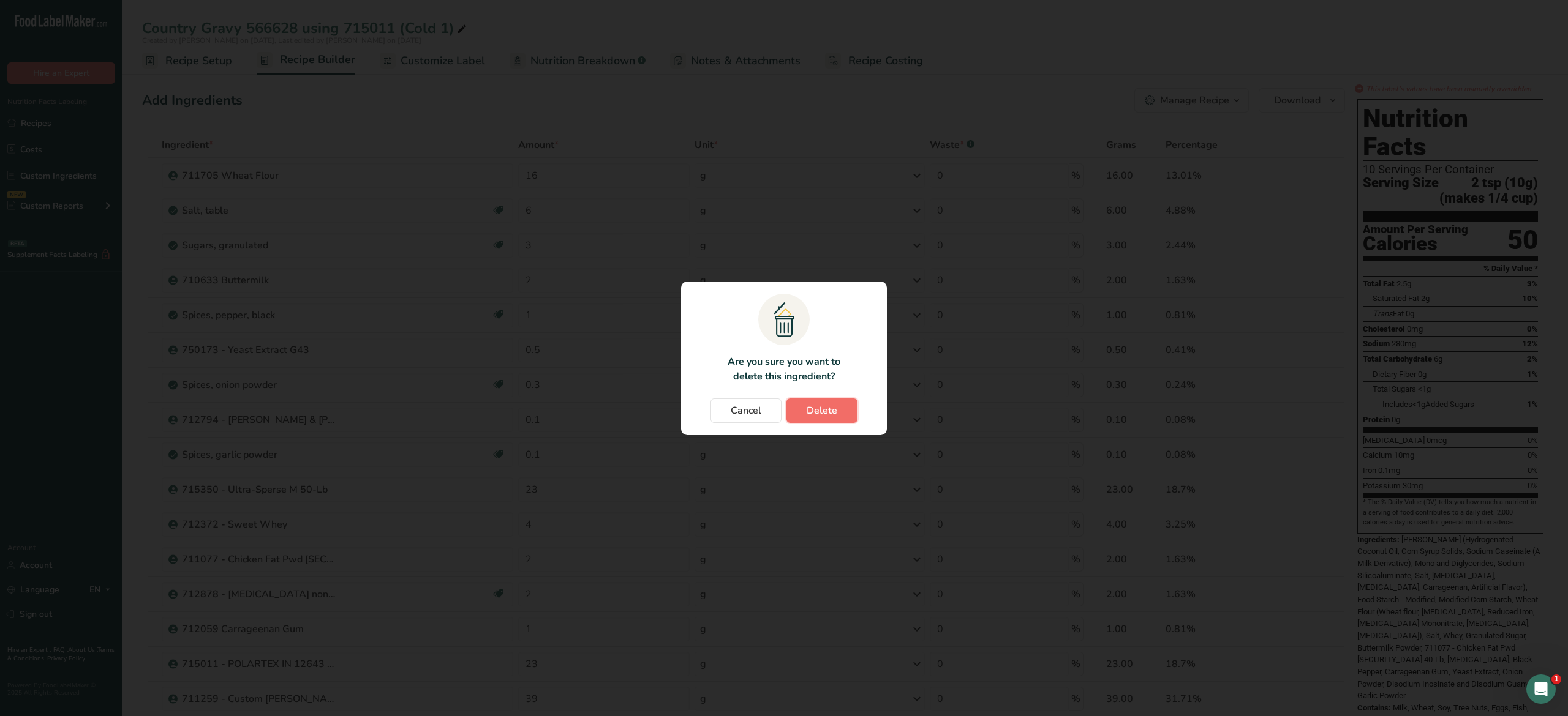
click at [846, 413] on button "Delete" at bounding box center [822, 410] width 71 height 25
type input "4"
type input "2"
type input "1"
type input "23"
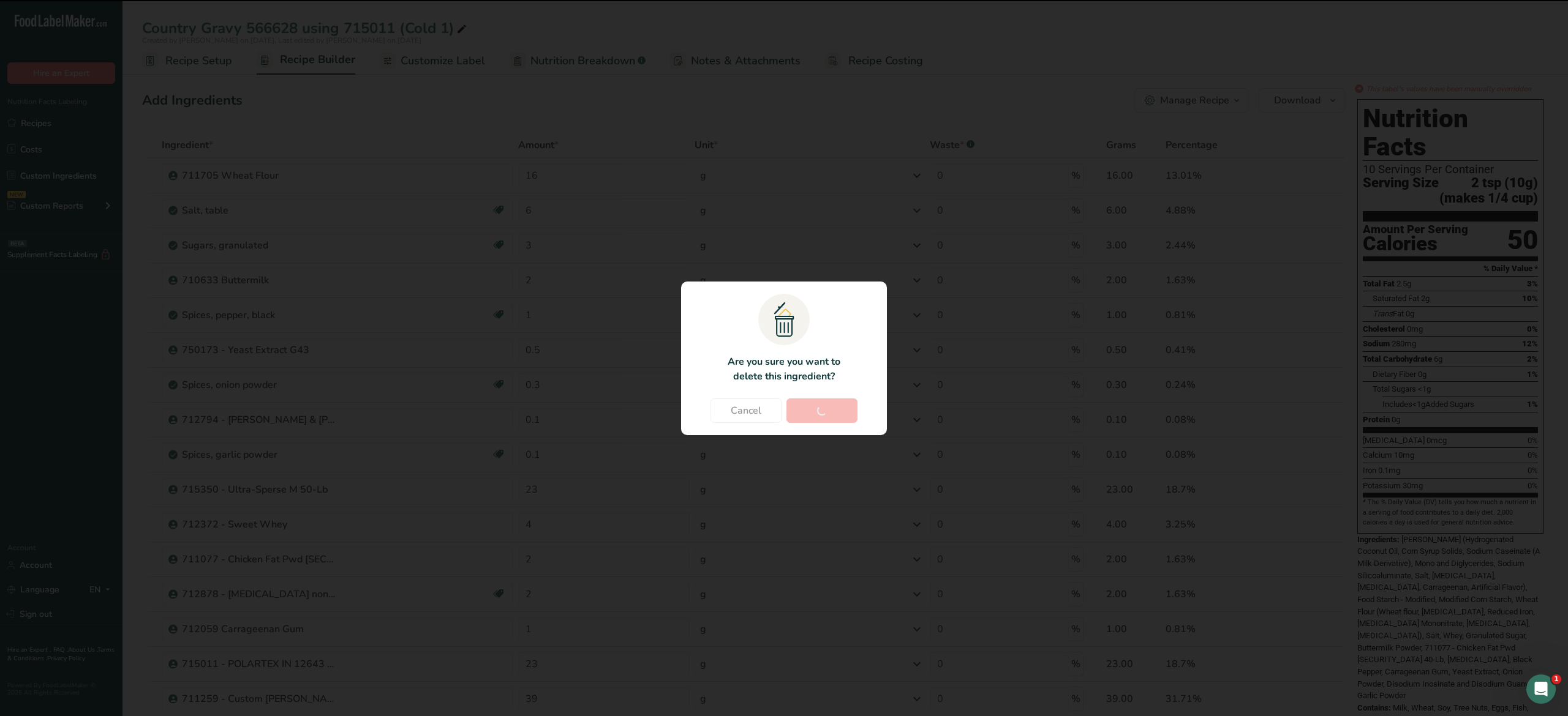
type input "39"
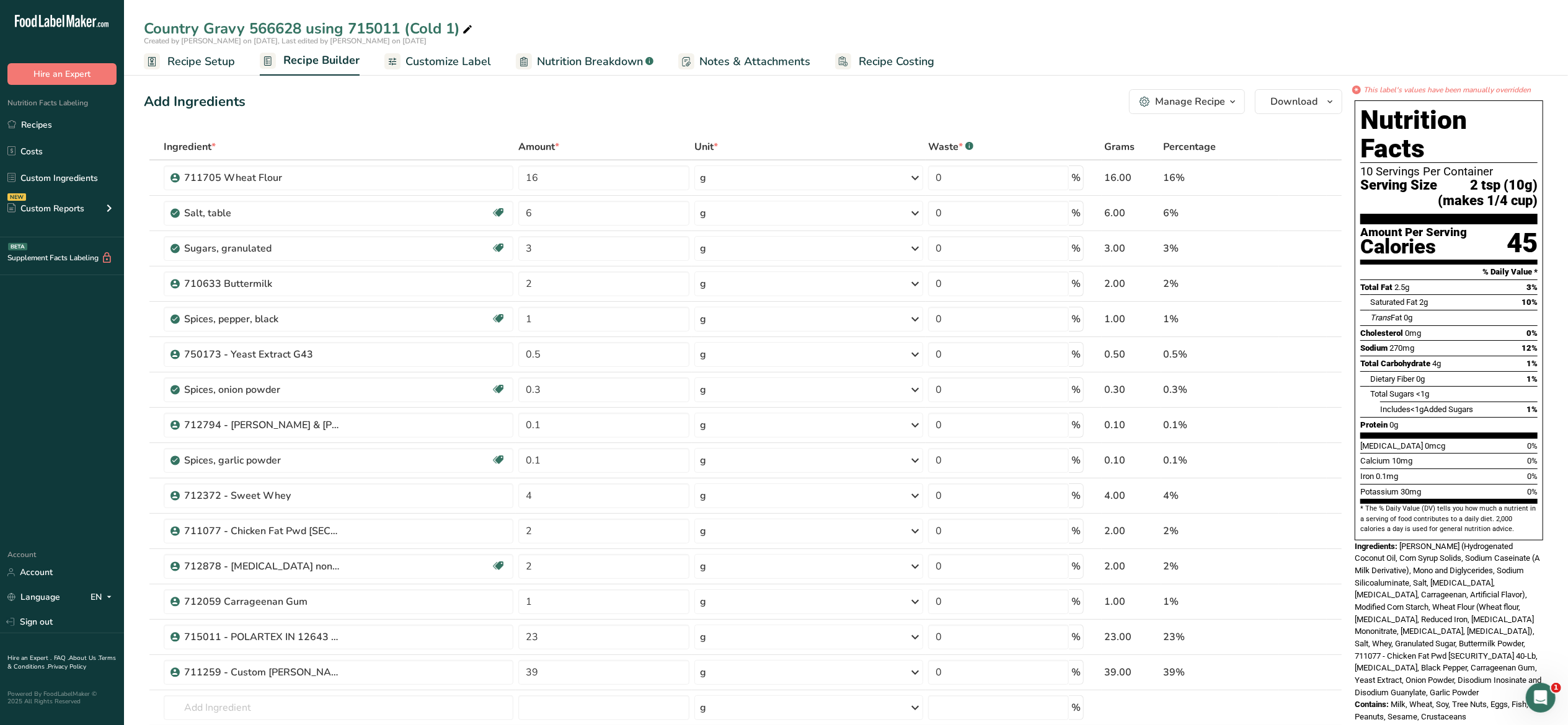
click at [73, 561] on div "Account Account Language EN English Spanish Sign out" at bounding box center [62, 590] width 124 height 87
click at [571, 61] on span "Nutrition Breakdown" at bounding box center [590, 61] width 106 height 17
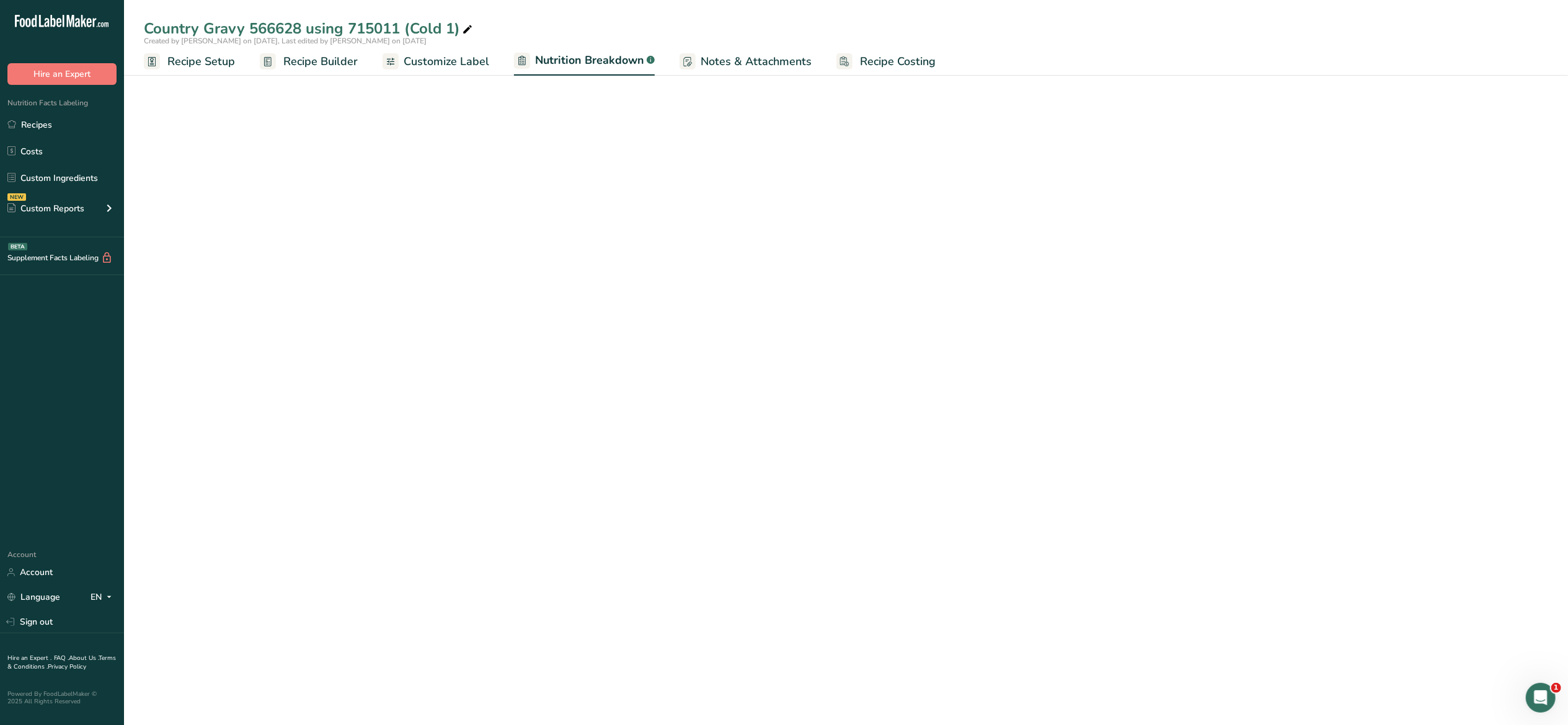
select select "Calories"
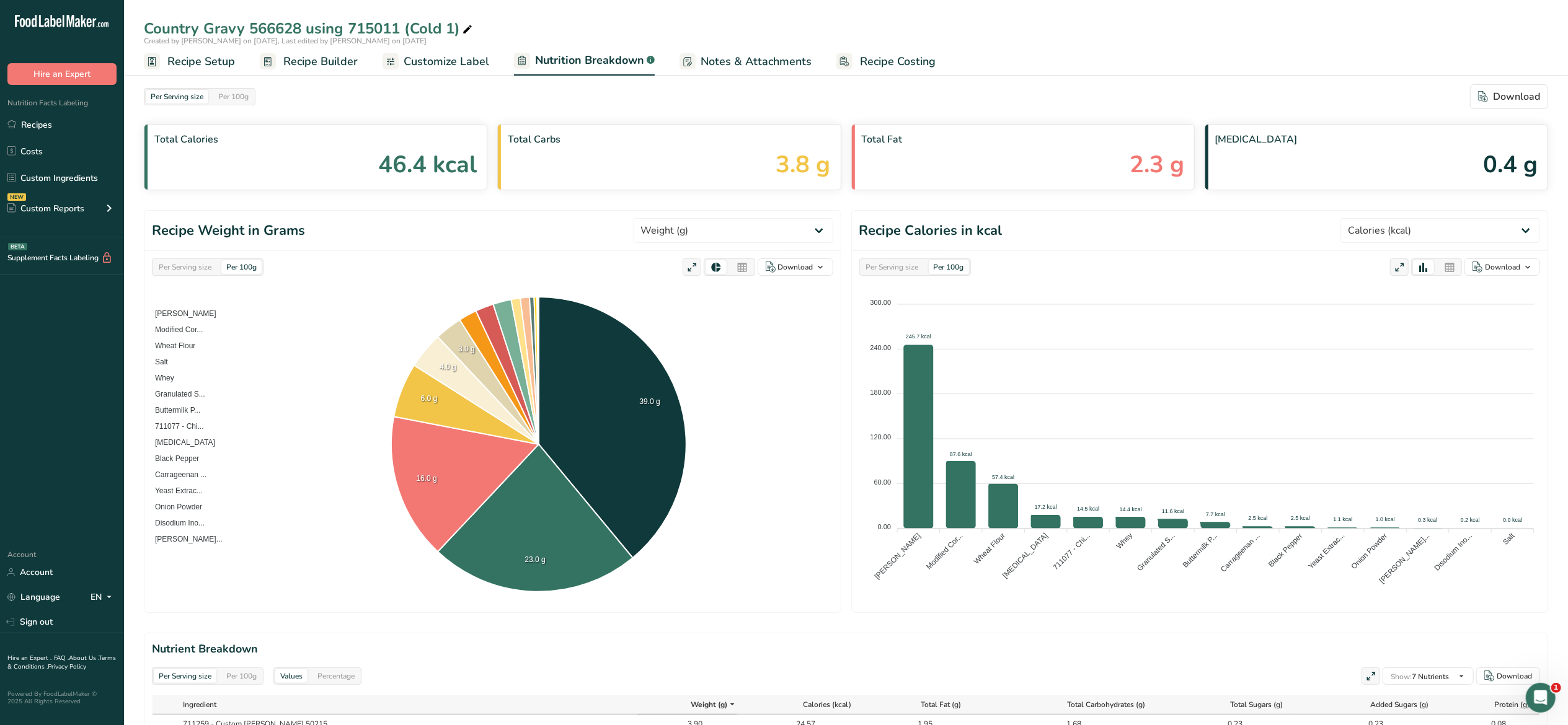
click at [421, 59] on span "Customize Label" at bounding box center [446, 61] width 86 height 17
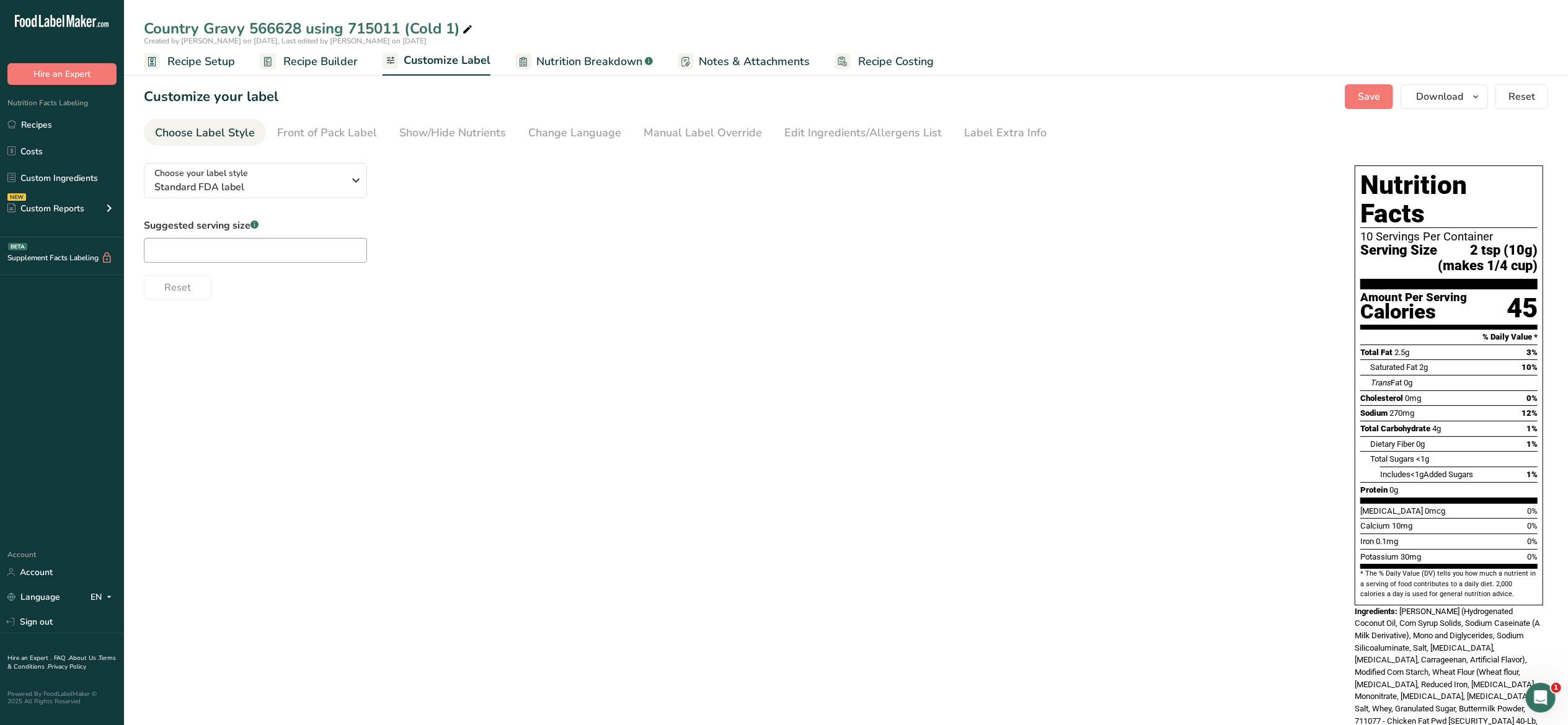
click at [621, 382] on div "Choose your label style Standard FDA label USA (FDA) Standard FDA label Tabular…" at bounding box center [846, 476] width 1404 height 648
click at [356, 190] on icon "button" at bounding box center [356, 180] width 15 height 22
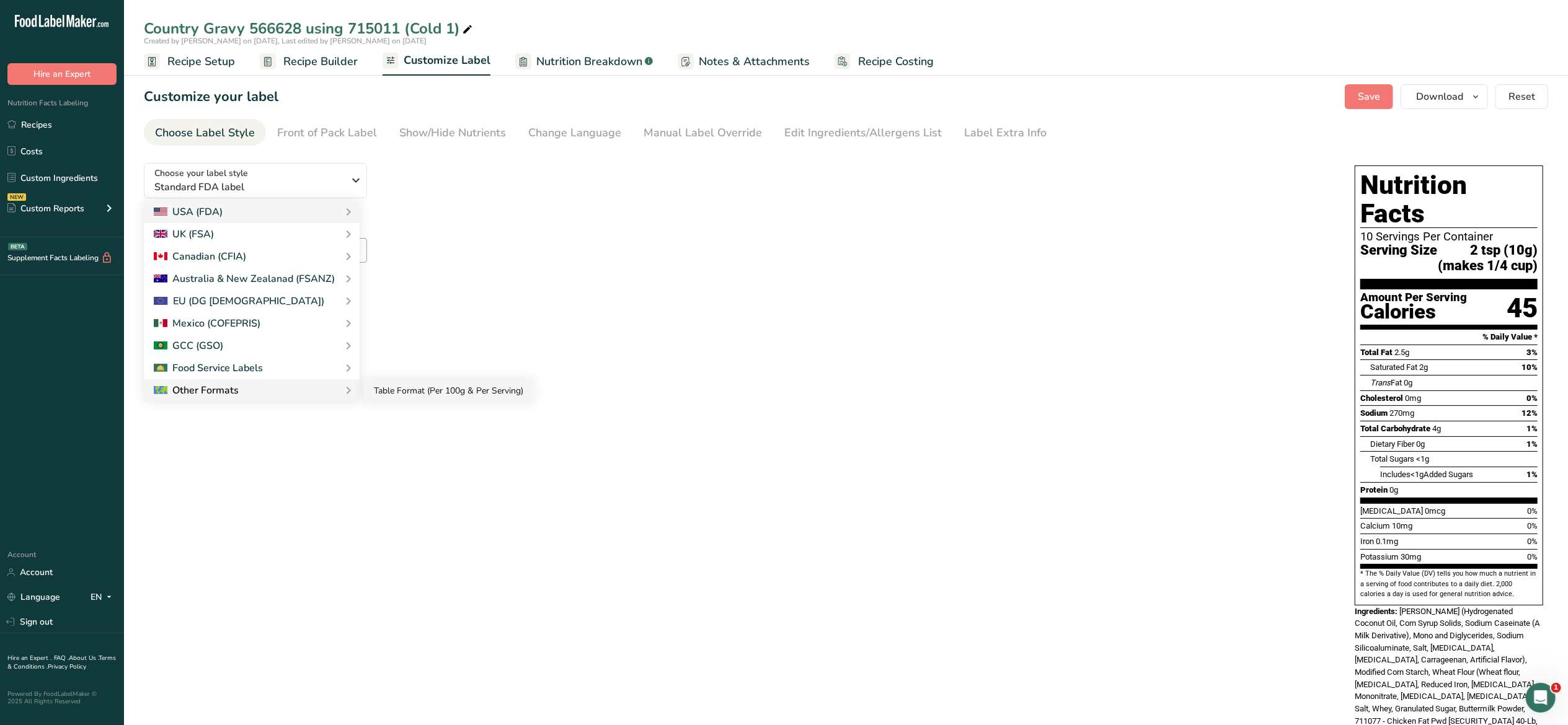
click at [415, 387] on link "Table Format (Per 100g & Per Serving)" at bounding box center [448, 391] width 169 height 23
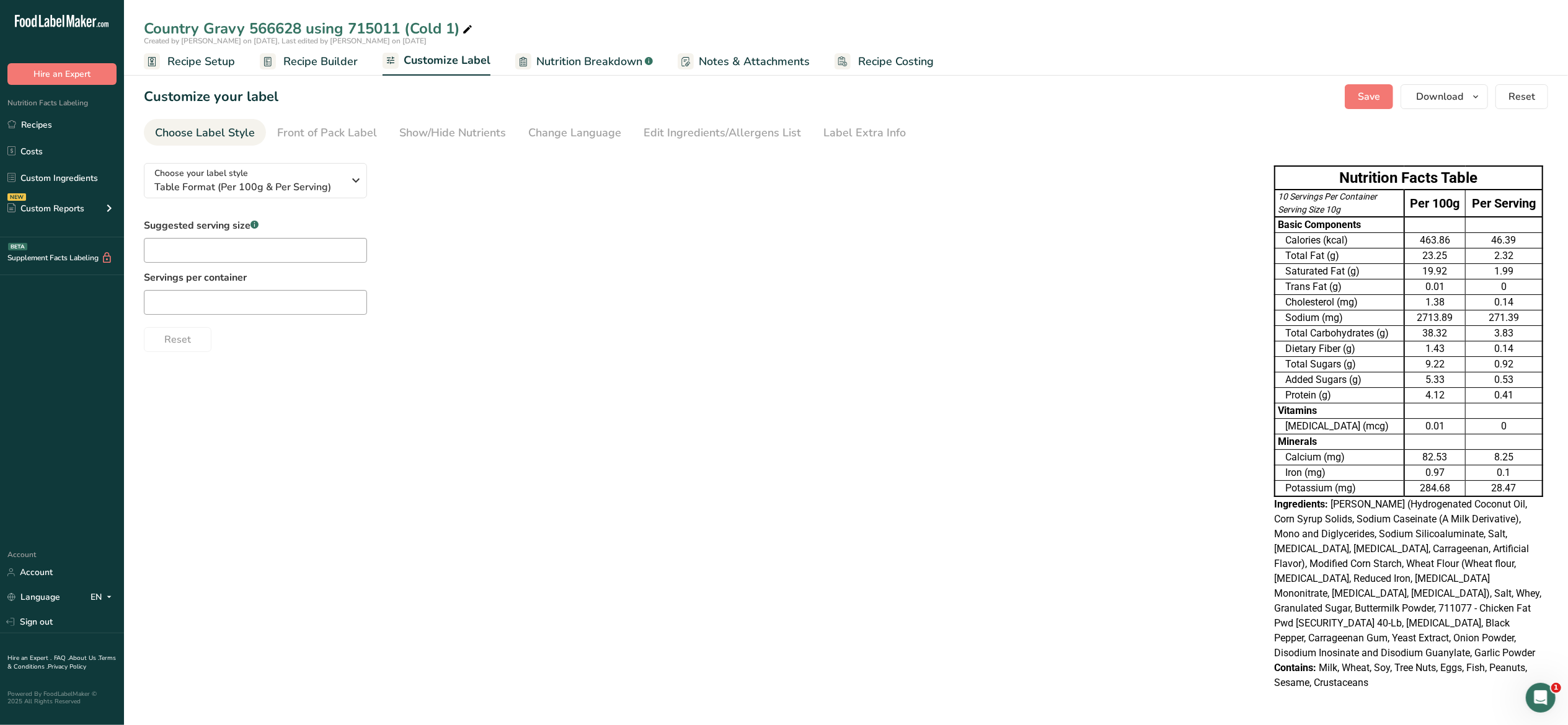
click at [778, 429] on div "Choose your label style Table Format (Per 100g & Per Serving) USA (FDA) Standar…" at bounding box center [846, 428] width 1404 height 550
click at [1459, 240] on div "463.86" at bounding box center [1435, 240] width 55 height 15
click at [1457, 183] on th "Nutrition Facts Table" at bounding box center [1408, 178] width 268 height 24
click at [1519, 102] on span "Reset" at bounding box center [1522, 97] width 27 height 15
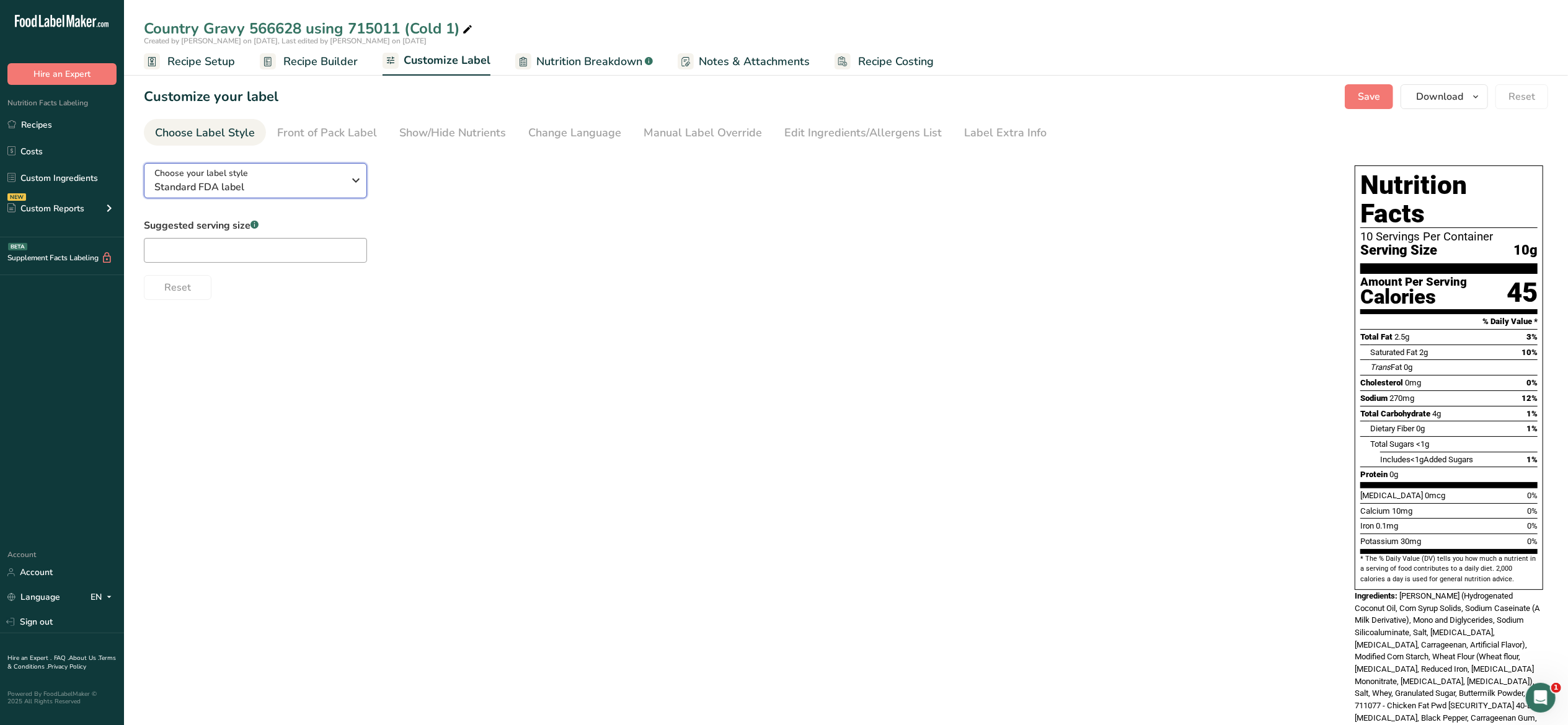
click at [361, 192] on button "Choose your label style Standard FDA label" at bounding box center [255, 180] width 223 height 35
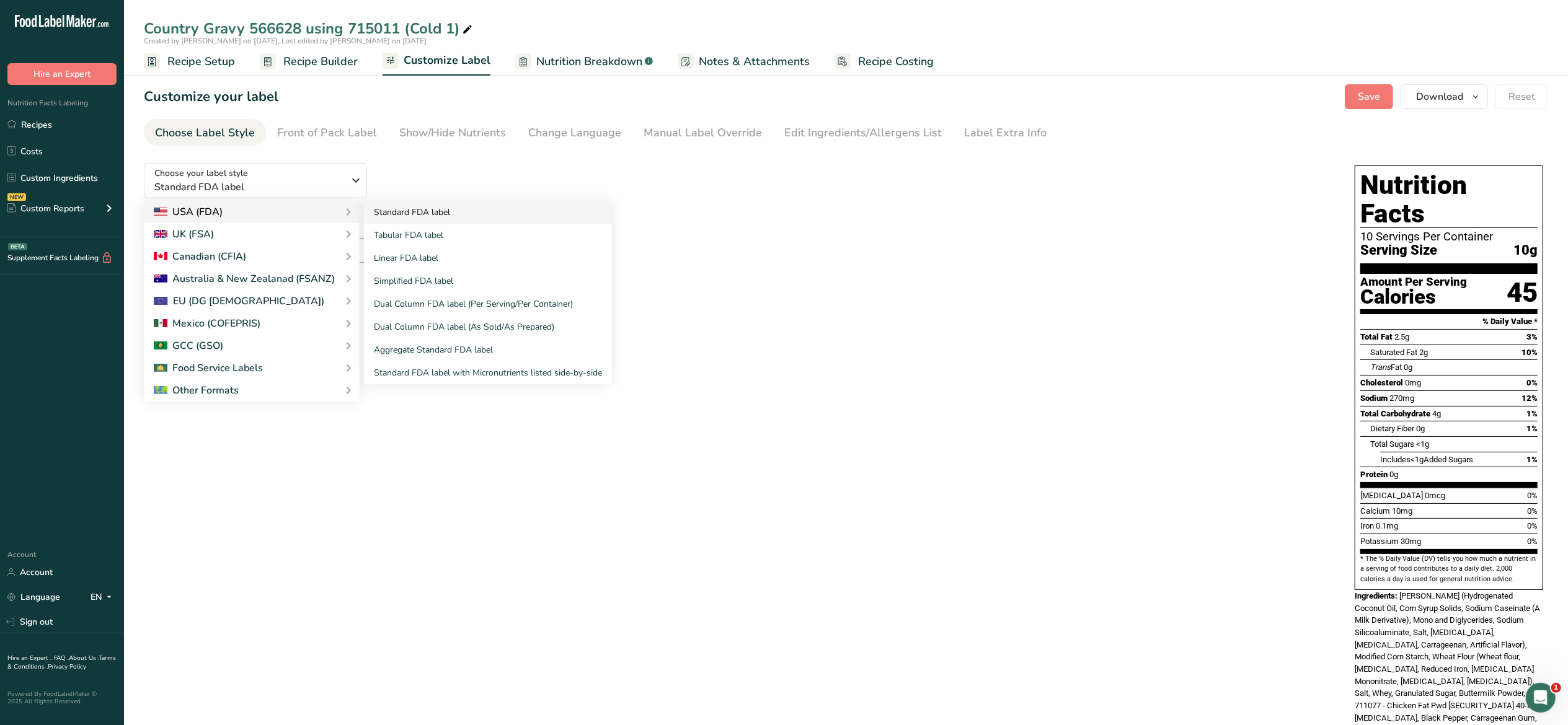
click at [437, 213] on link "Standard FDA label" at bounding box center [488, 212] width 248 height 23
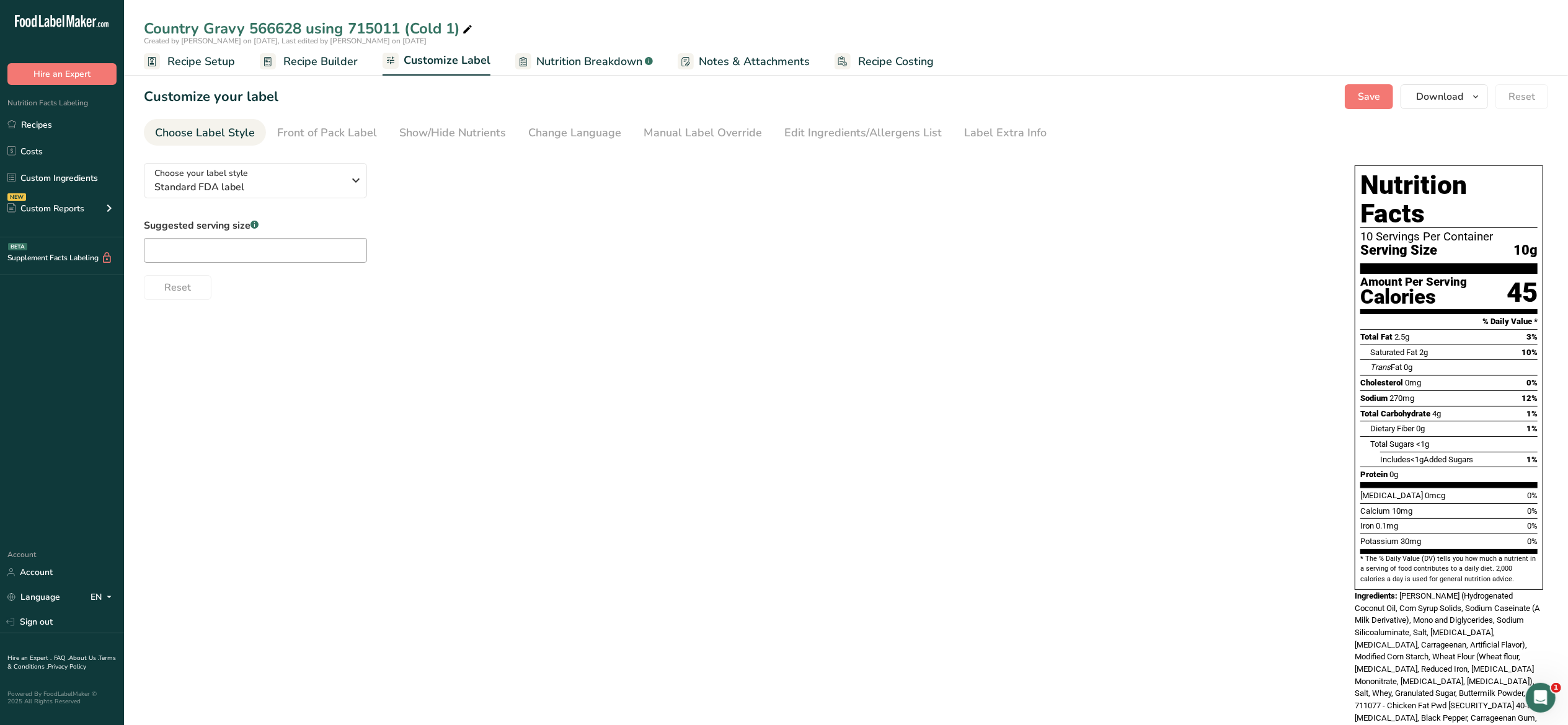
click at [1216, 222] on div "Suggested serving size .a-a{fill:#347362;}.b-a{fill:#fff;} Reset" at bounding box center [737, 259] width 1186 height 82
click at [308, 72] on link "Recipe Builder" at bounding box center [308, 62] width 98 height 28
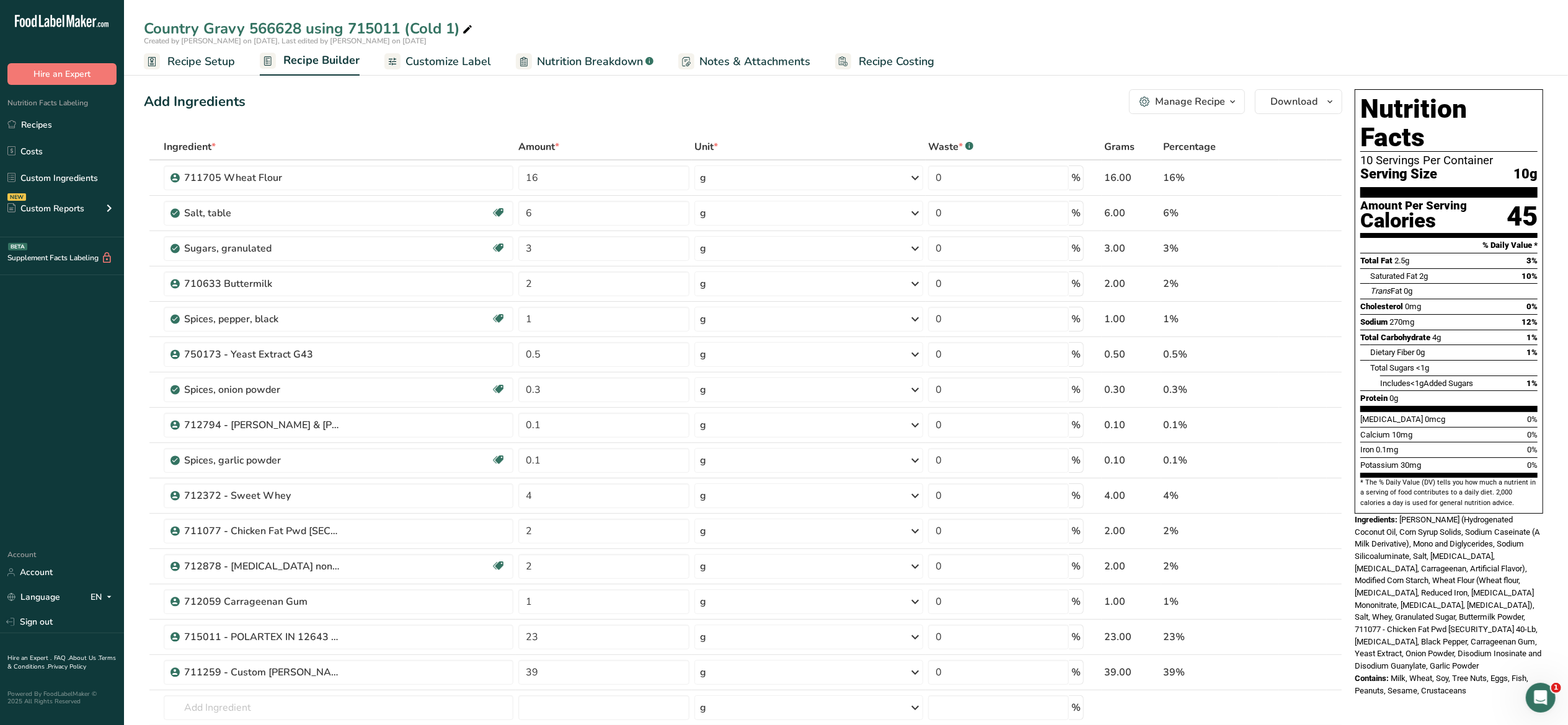
click at [1234, 109] on button "Manage Recipe" at bounding box center [1187, 102] width 116 height 25
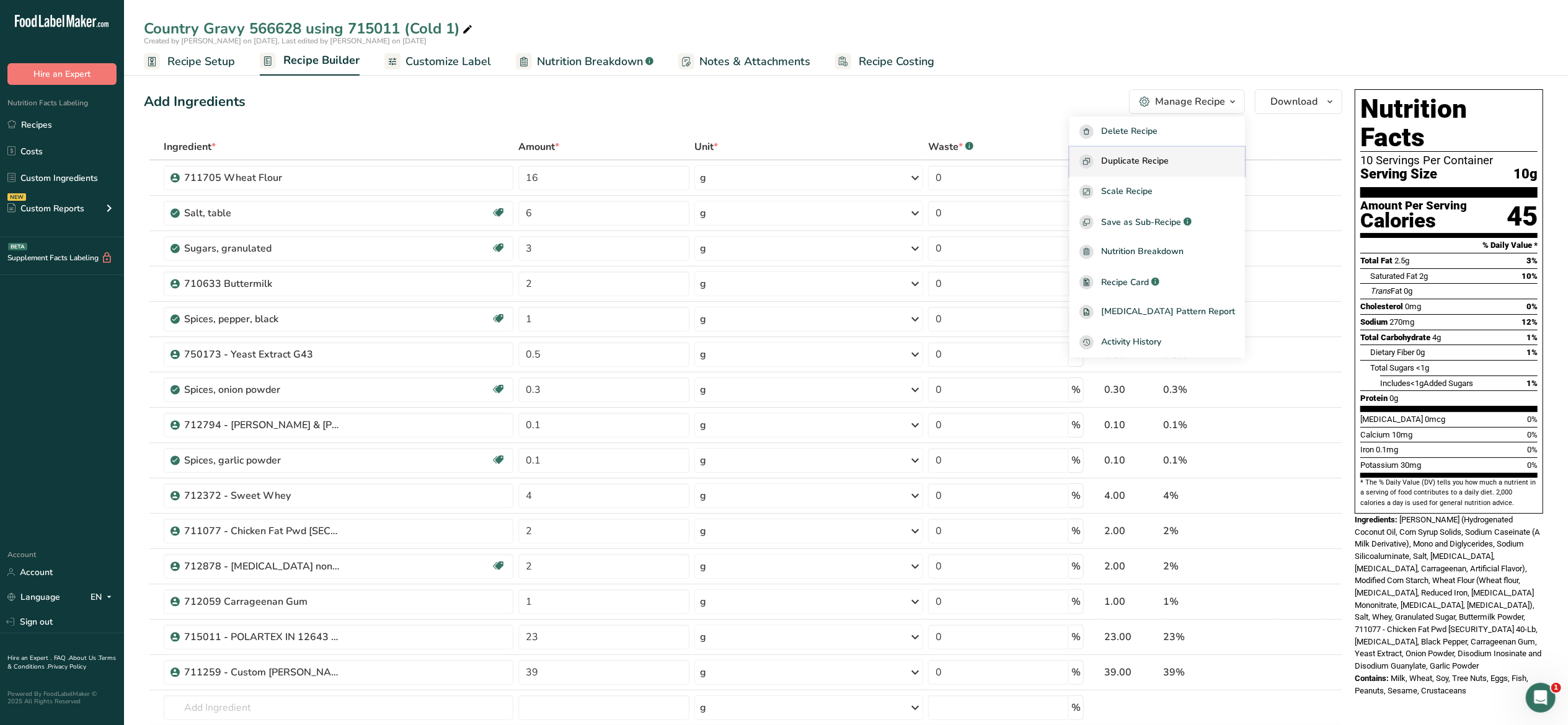
click at [1162, 155] on span "Duplicate Recipe" at bounding box center [1135, 161] width 68 height 14
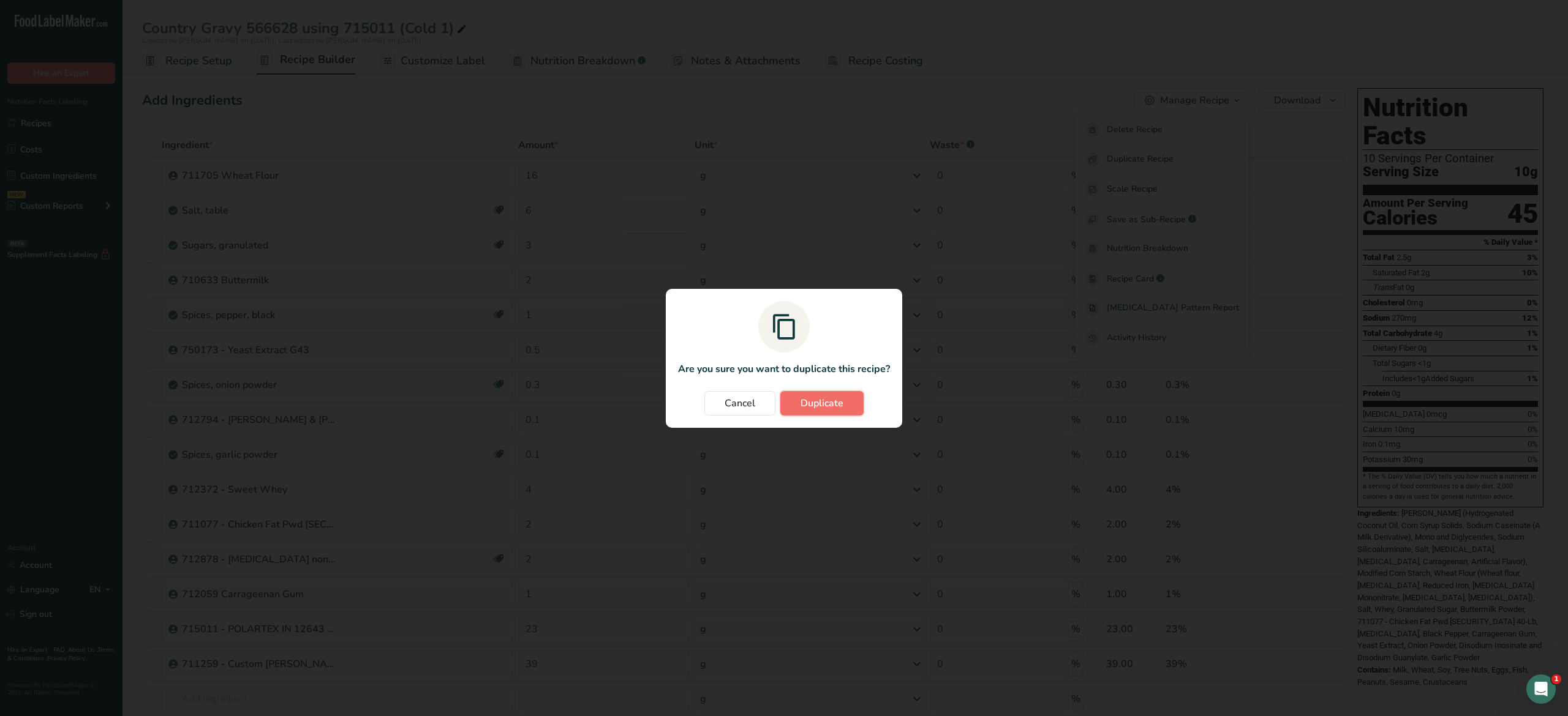
click at [814, 406] on span "Duplicate" at bounding box center [822, 403] width 43 height 15
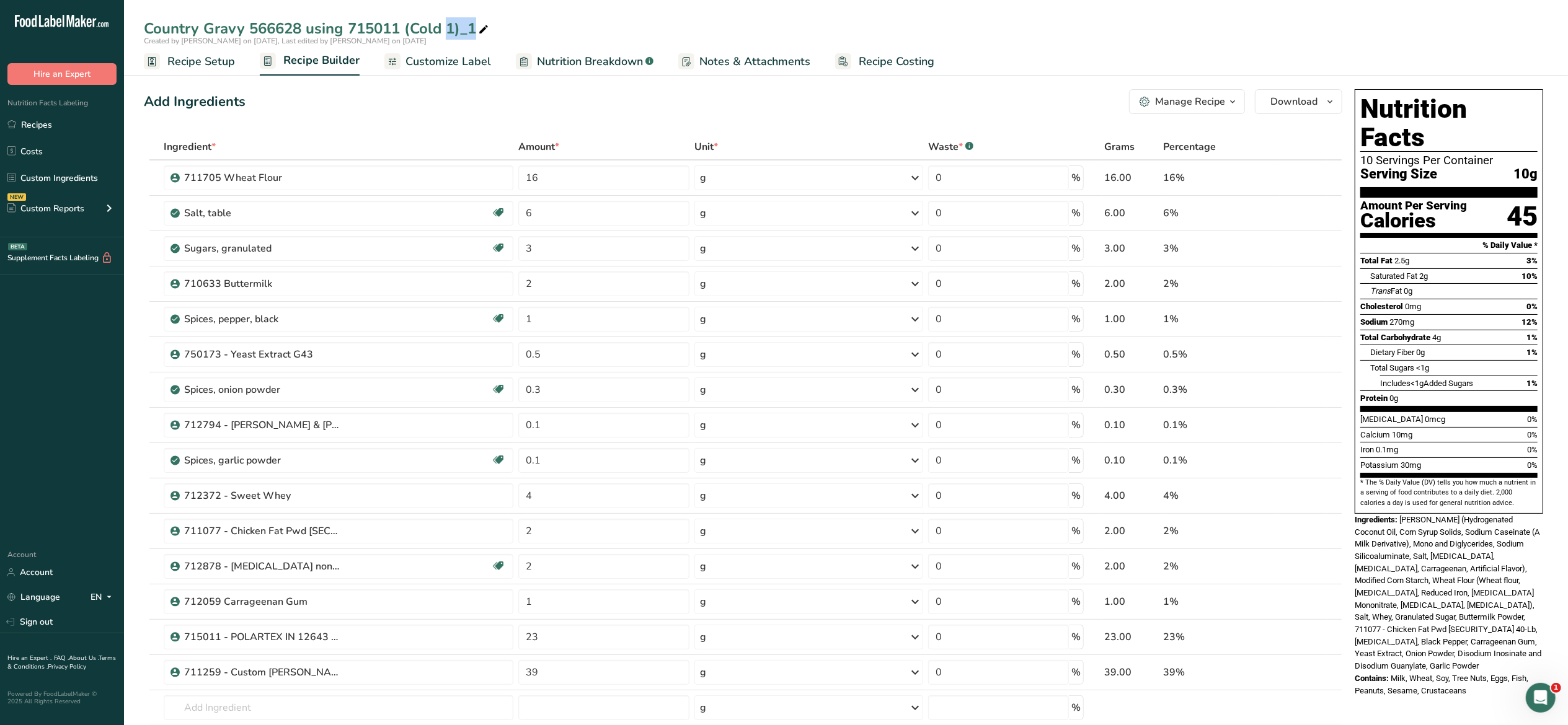
drag, startPoint x: 351, startPoint y: 22, endPoint x: 476, endPoint y: 27, distance: 125.1
click at [476, 27] on div "Country Gravy 566628 using 715011 (Cold 1)_1" at bounding box center [317, 28] width 347 height 22
drag, startPoint x: 345, startPoint y: 31, endPoint x: 478, endPoint y: 25, distance: 133.1
click at [478, 25] on input "Country Gravy 566628 using 715011 (Cold 1)_1" at bounding box center [846, 28] width 1404 height 22
type input "Country Gravy 566628 using 715053 HiForm 1"
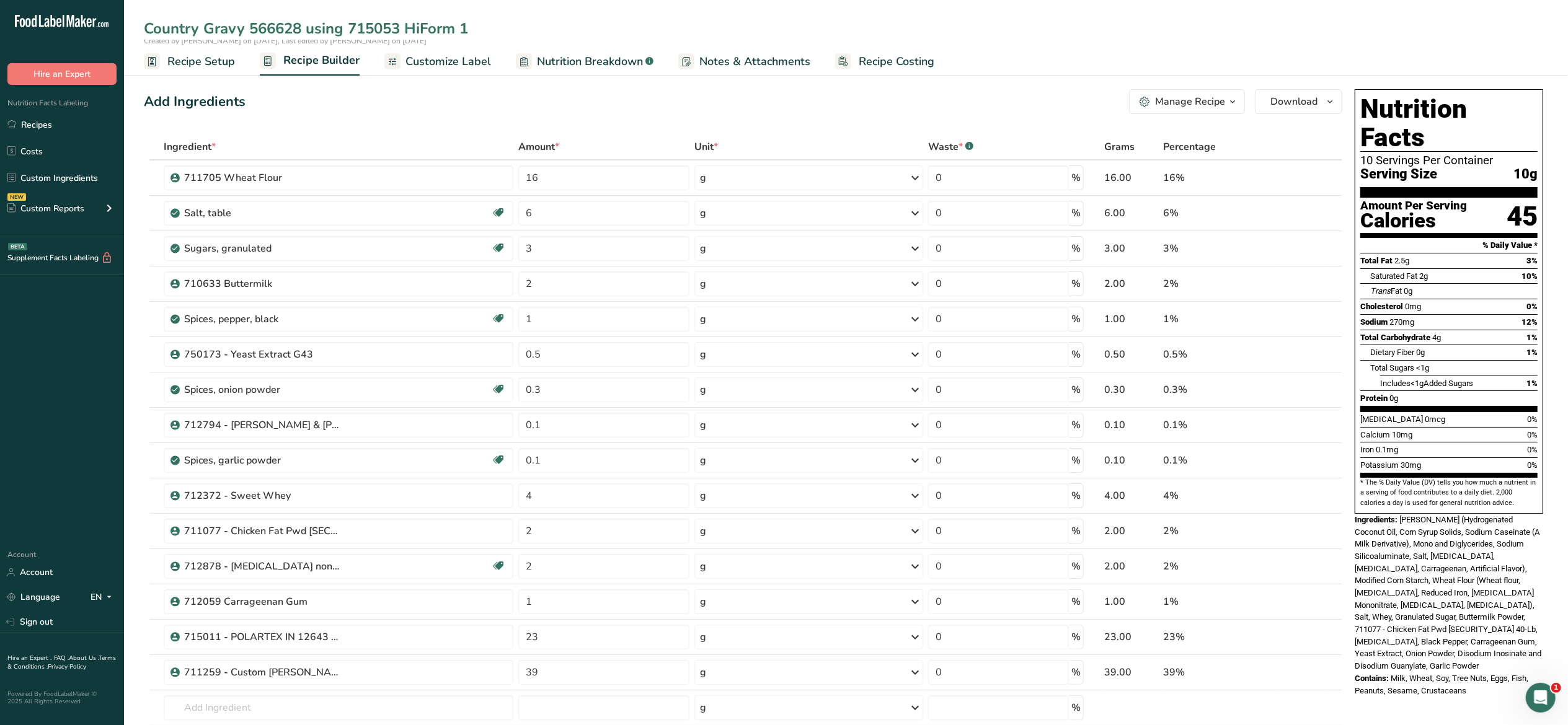
click at [640, 105] on div "Add Ingredients Manage Recipe Delete Recipe Duplicate Recipe Scale Recipe Save …" at bounding box center [743, 102] width 1198 height 25
click at [717, 443] on td "g Weight Units g kg mg See more Volume Units l Volume units require a density c…" at bounding box center [809, 425] width 234 height 35
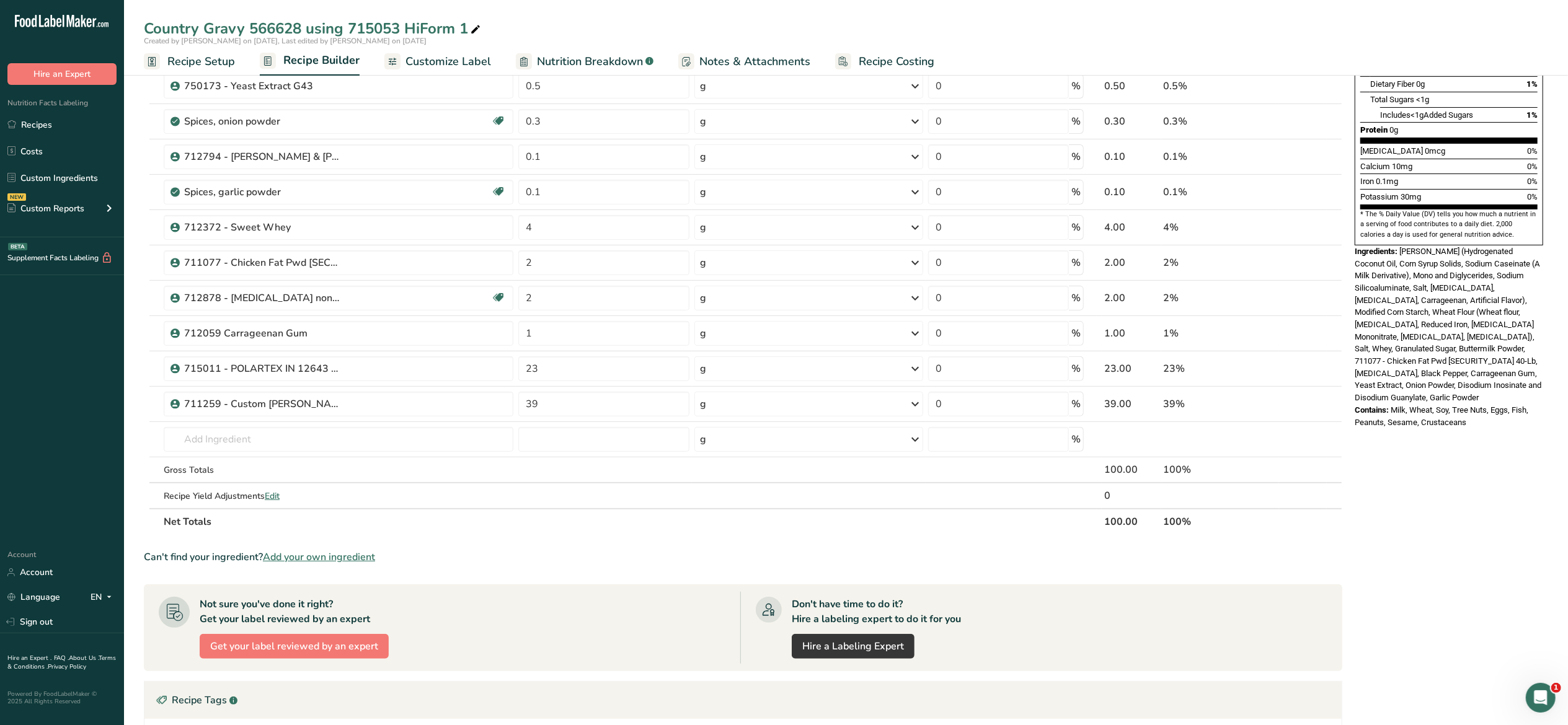
scroll to position [276, 0]
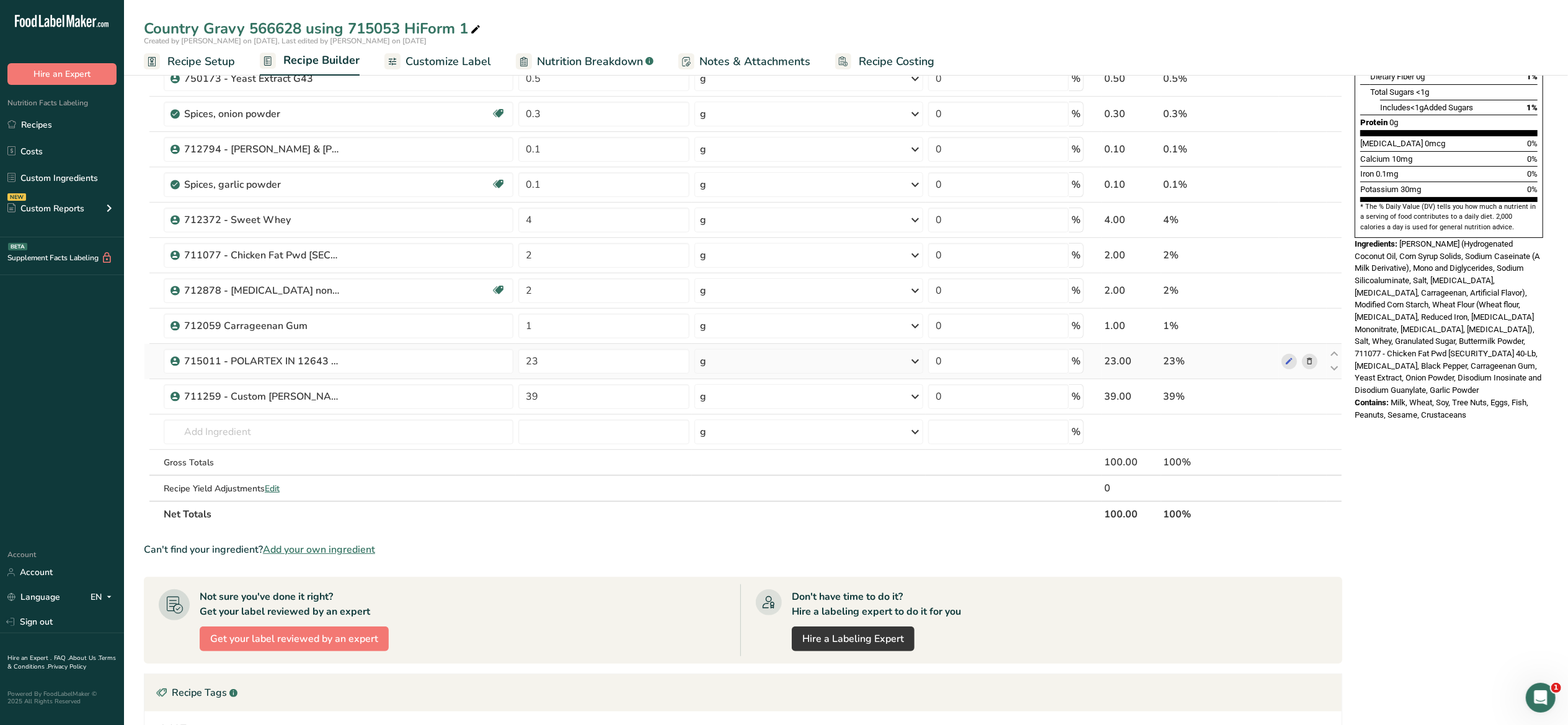
click at [1307, 364] on icon at bounding box center [1310, 362] width 9 height 13
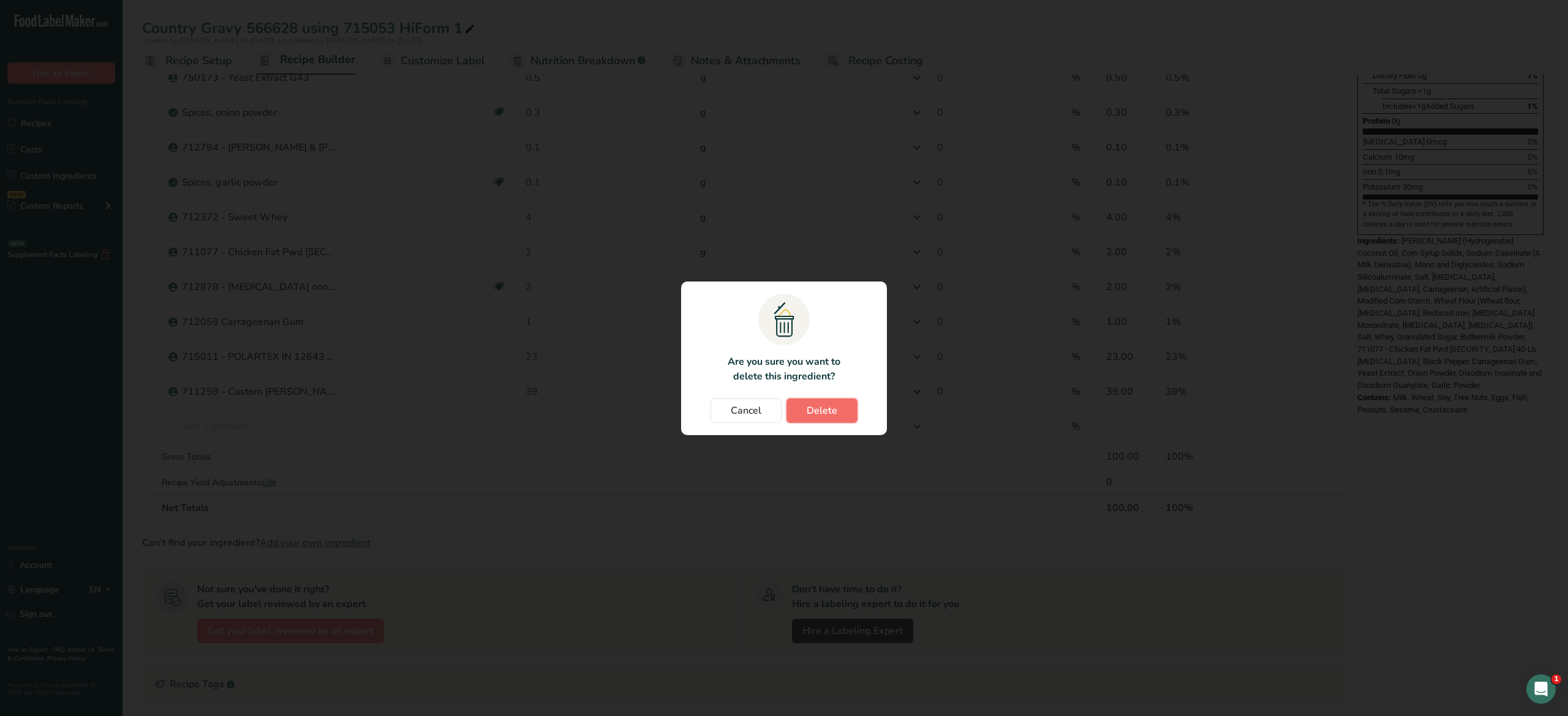
click at [815, 416] on span "Delete" at bounding box center [822, 410] width 30 height 15
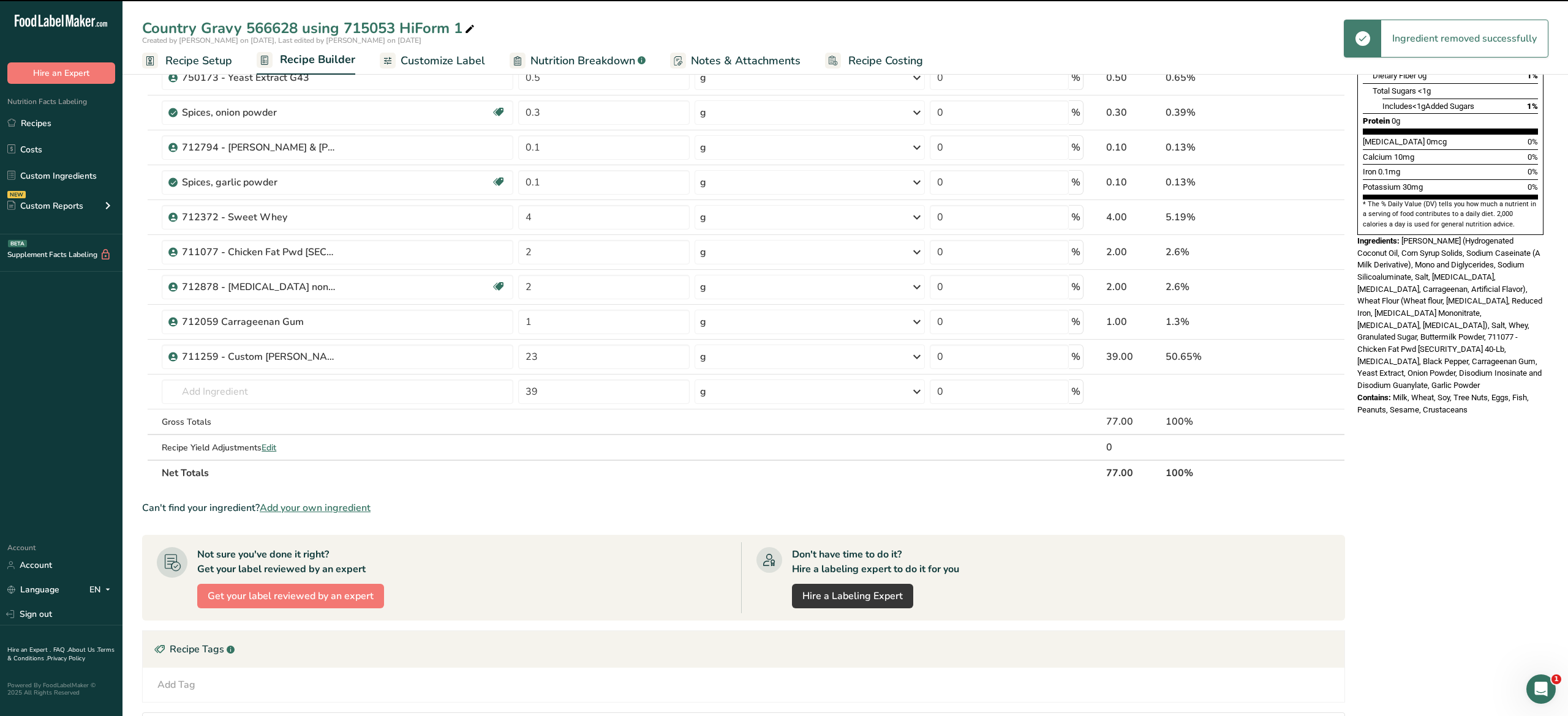
type input "39"
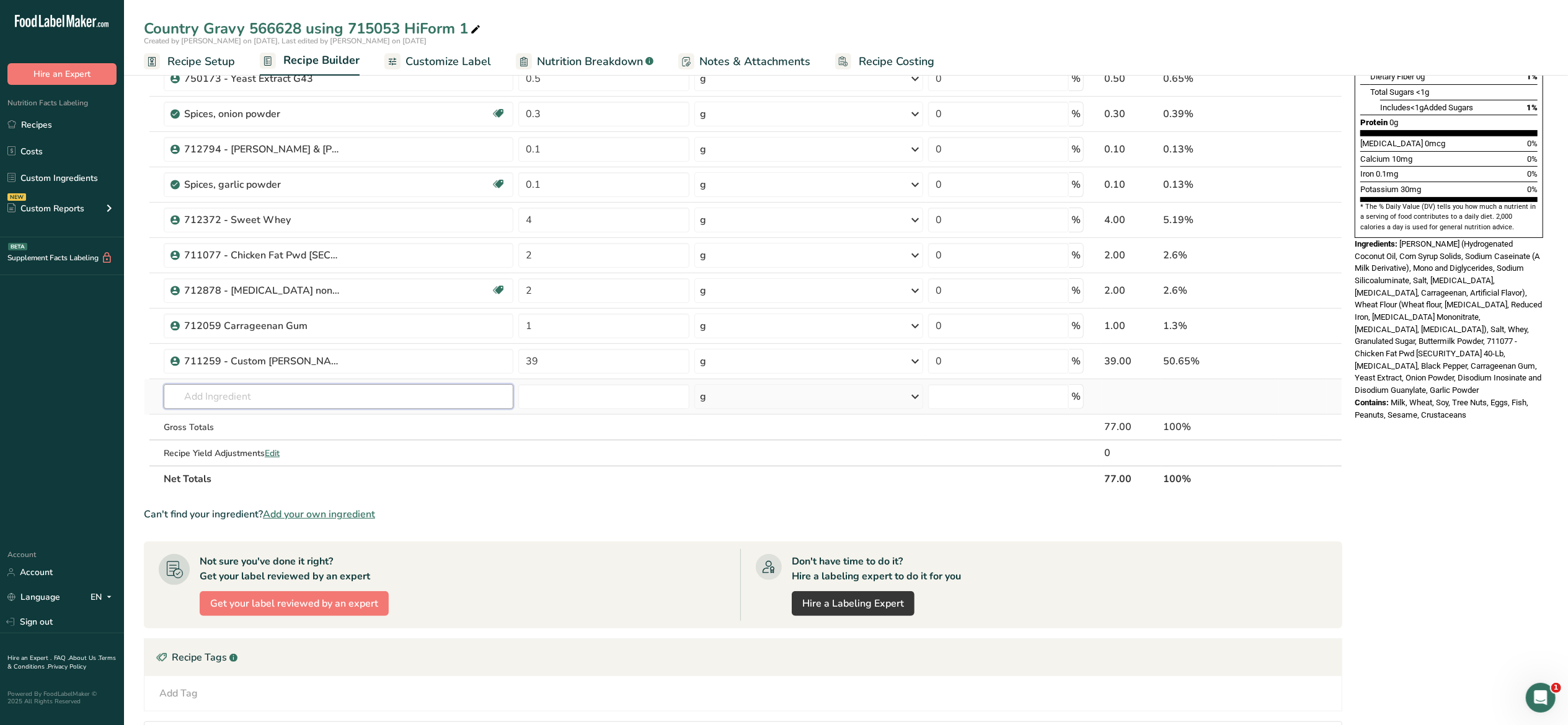
click at [446, 403] on input "text" at bounding box center [338, 396] width 350 height 25
type input "h"
type input "715053"
click at [461, 424] on div "715053 715053 - Starch 12744 HiForm" at bounding box center [328, 422] width 310 height 13
type input "715053 - Starch 12744 HiForm"
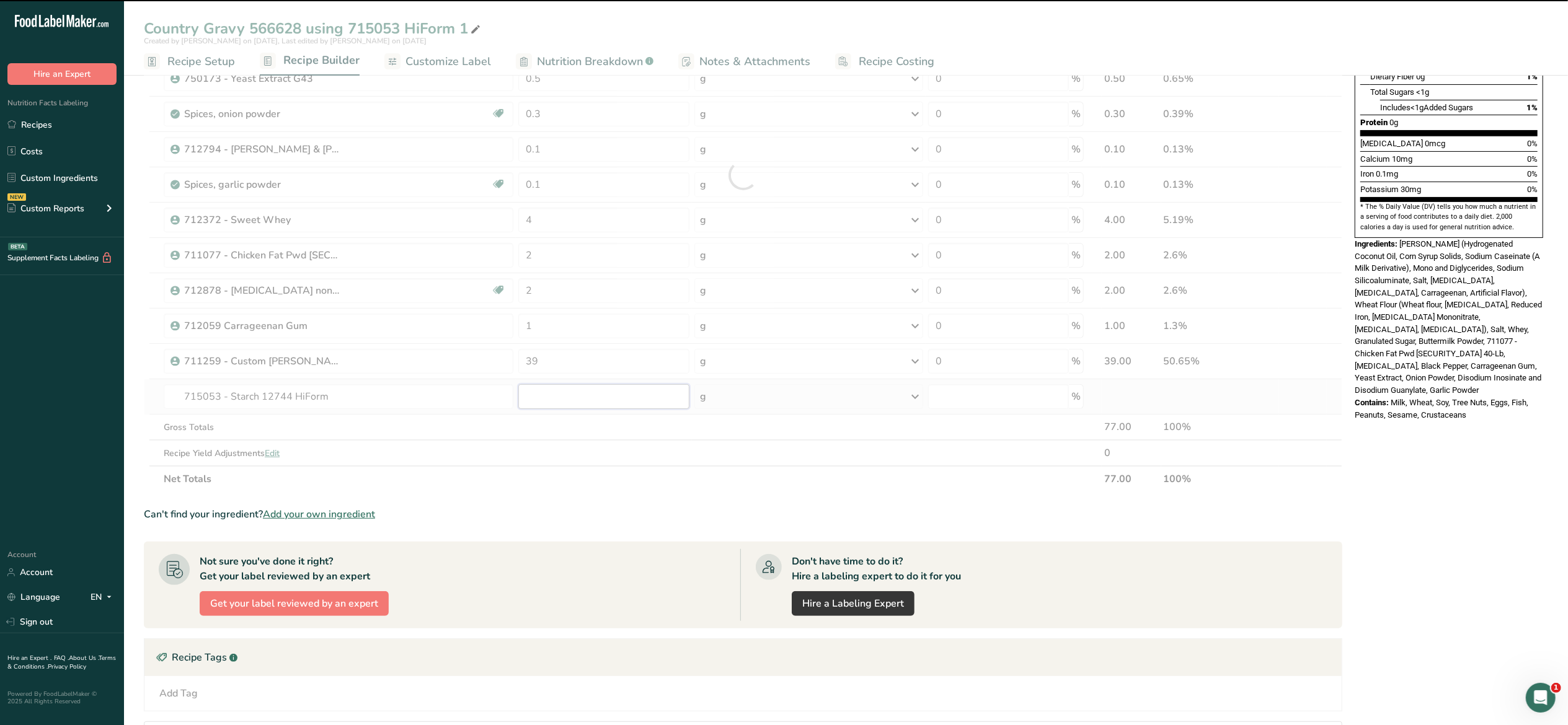
click at [545, 404] on input "number" at bounding box center [604, 396] width 171 height 25
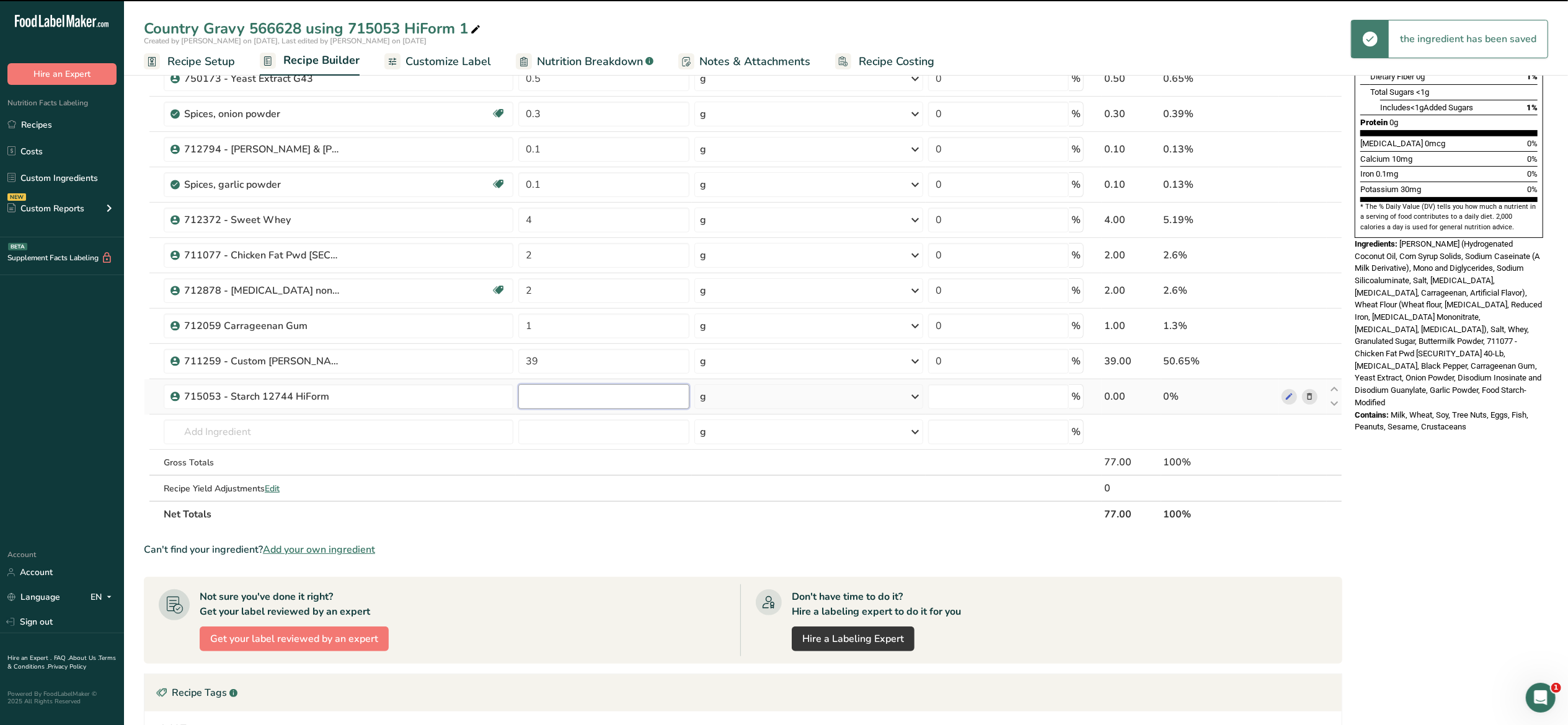
type input "0"
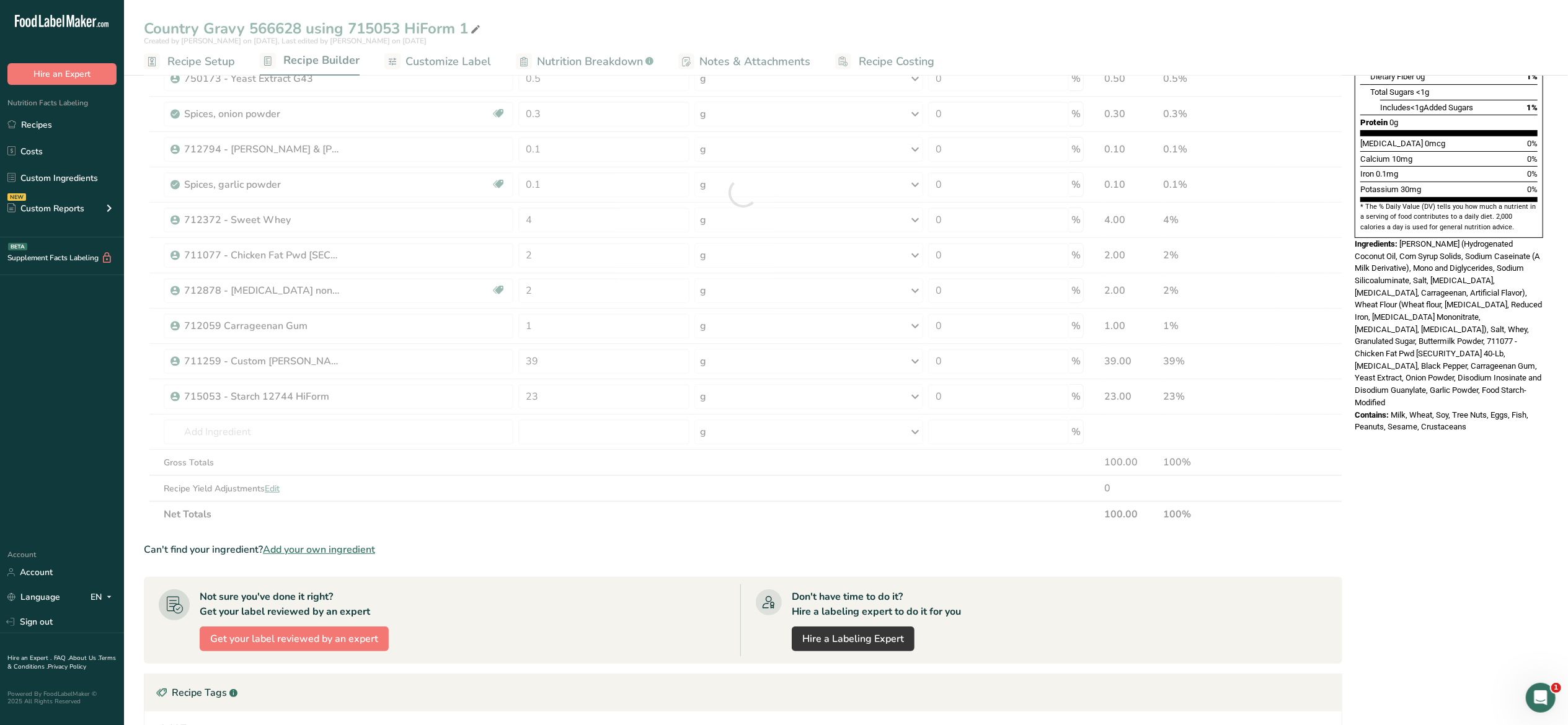
click at [1445, 496] on div "Nutrition Facts 10 Servings Per Container Serving Size 8g Amount Per Serving Ca…" at bounding box center [1449, 387] width 198 height 1158
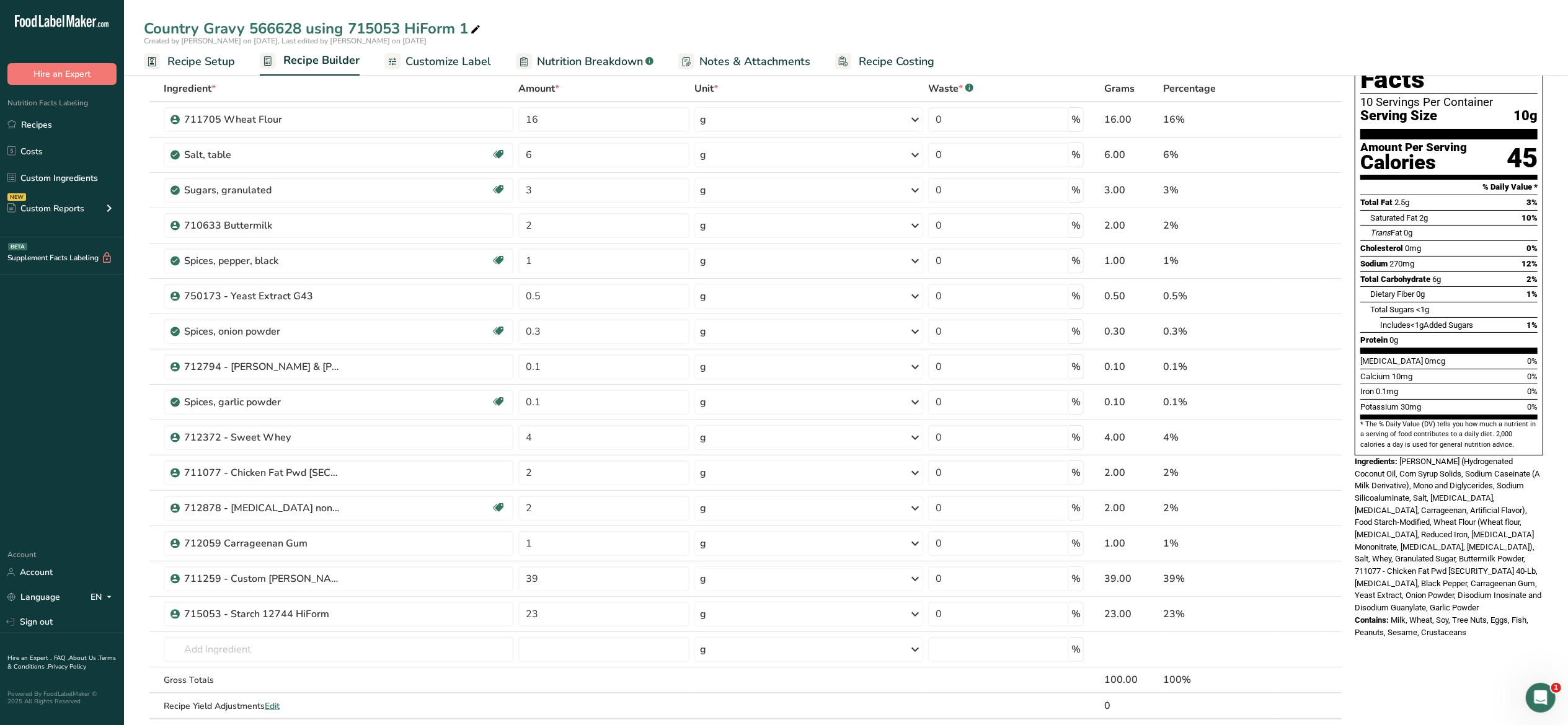
scroll to position [0, 0]
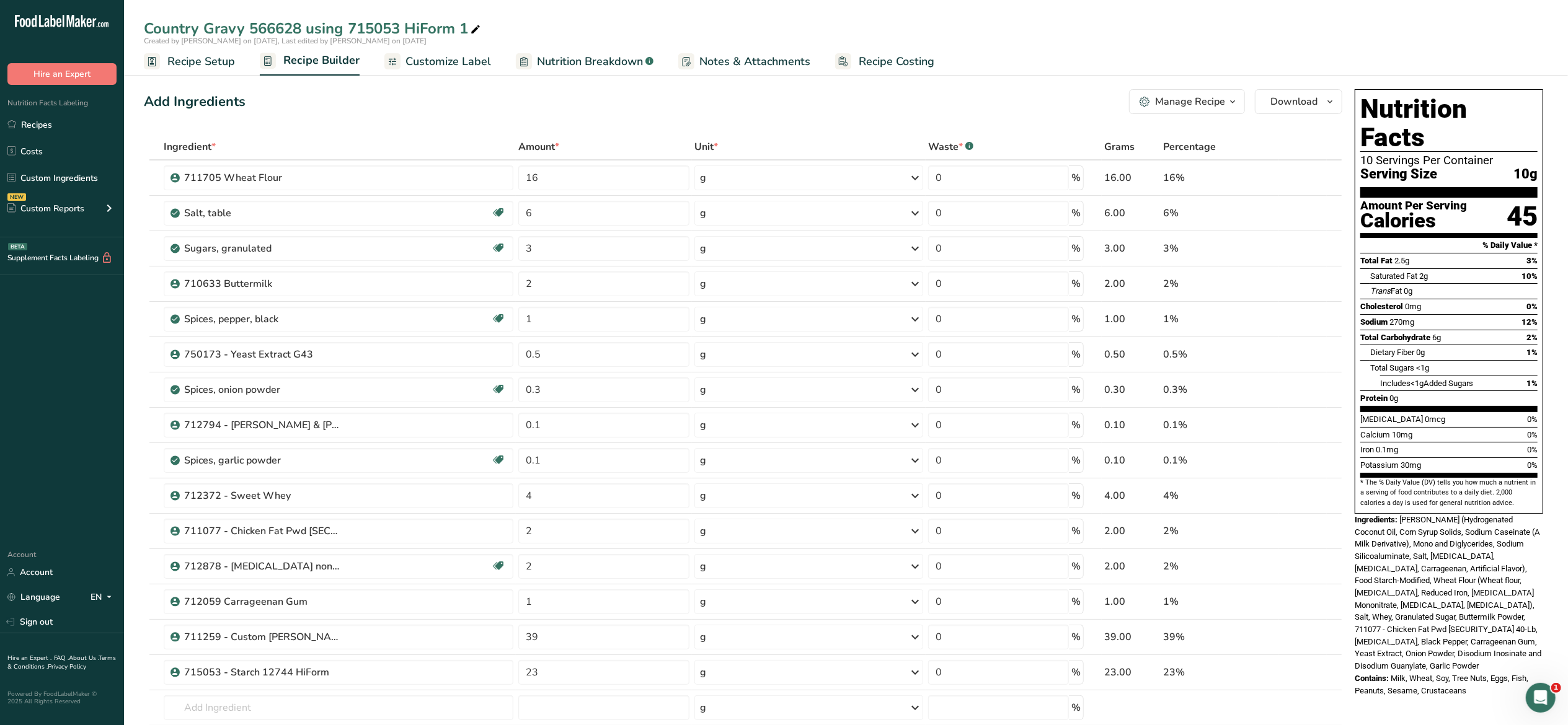
click at [1030, 51] on ul "Recipe Setup Recipe Builder Customize Label Nutrition Breakdown .a-a{fill:#3473…" at bounding box center [846, 61] width 1444 height 29
drag, startPoint x: 551, startPoint y: 683, endPoint x: 516, endPoint y: 682, distance: 35.0
click at [516, 682] on td "23" at bounding box center [604, 673] width 176 height 35
type input "27.5"
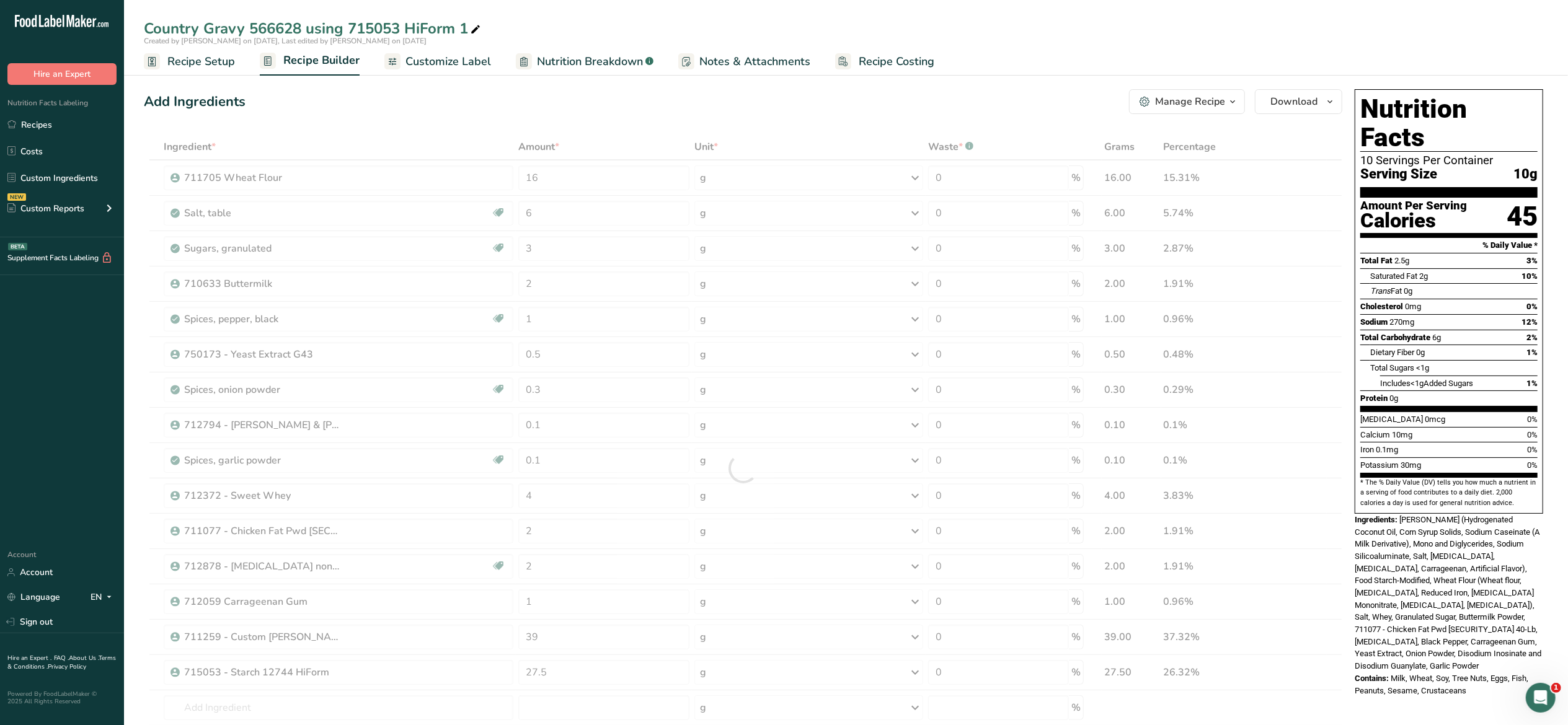
click at [853, 12] on div "Country Gravy 566628 using 715053 HiForm 1 Created by [PERSON_NAME] on [DATE], …" at bounding box center [846, 38] width 1444 height 75
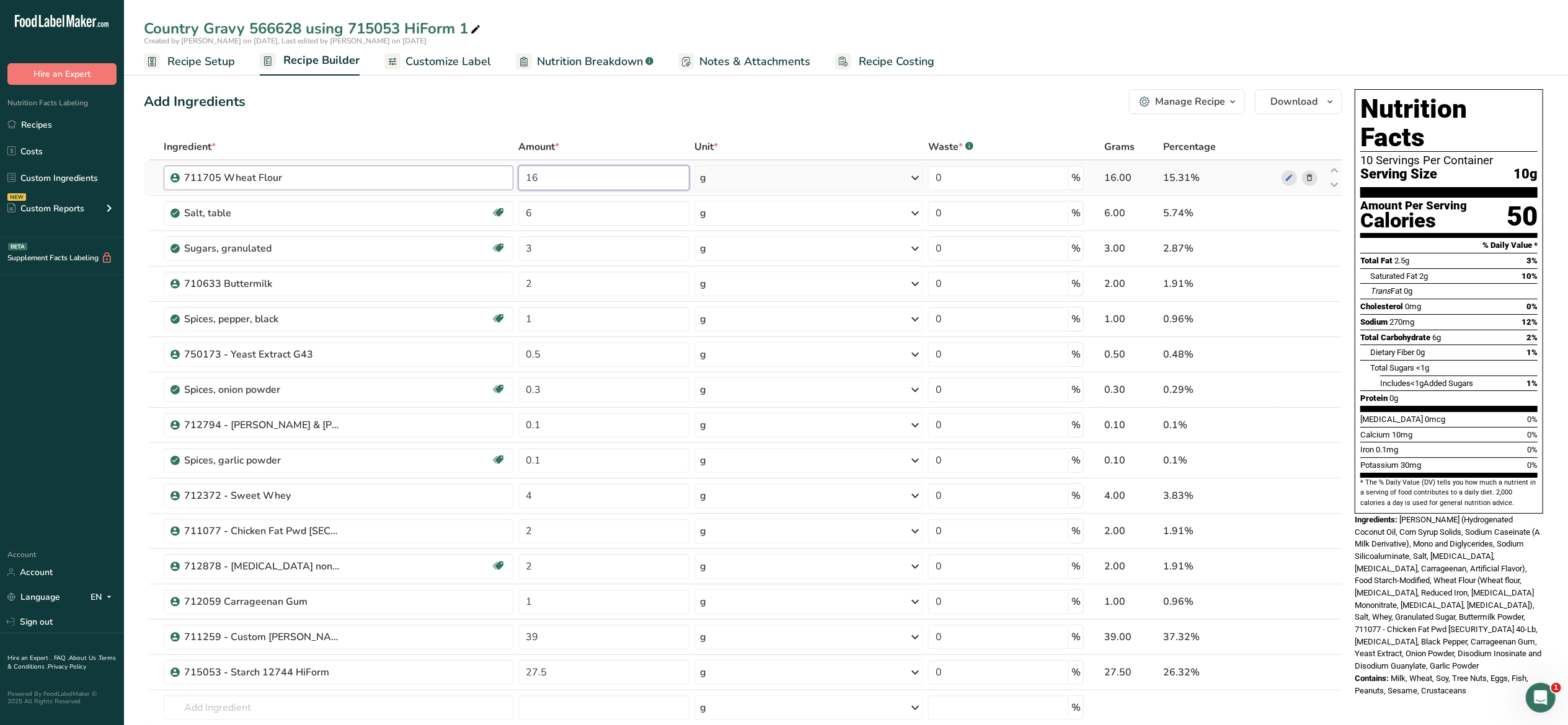
drag, startPoint x: 532, startPoint y: 181, endPoint x: 492, endPoint y: 175, distance: 40.4
click at [492, 175] on tr "711705 Wheat Flour 16 g Weight Units g kg mg See more Volume Units l Volume uni…" at bounding box center [743, 178] width 1197 height 35
type input "11.5"
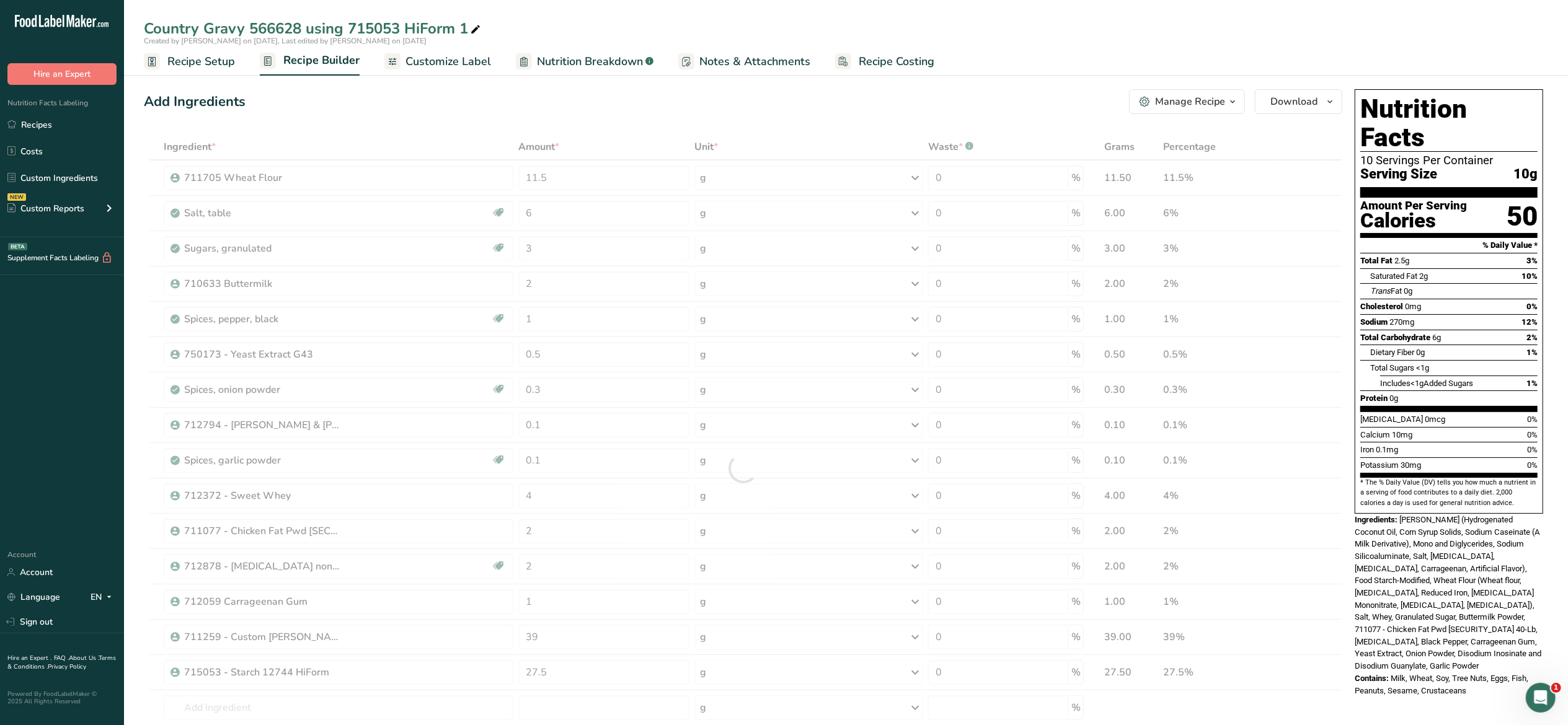
click at [913, 113] on div "Add Ingredients Manage Recipe Delete Recipe Duplicate Recipe Scale Recipe Save …" at bounding box center [743, 102] width 1198 height 25
